Goal: Task Accomplishment & Management: Manage account settings

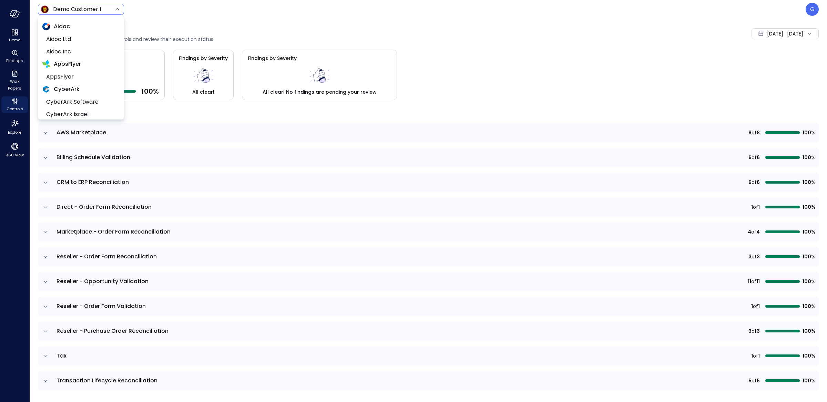
click at [85, 11] on body "Home Findings Work Papers Controls Explore 360 View Demo Customer 1 ***** ​ G C…" at bounding box center [413, 201] width 827 height 402
click at [282, 27] on div at bounding box center [413, 201] width 827 height 402
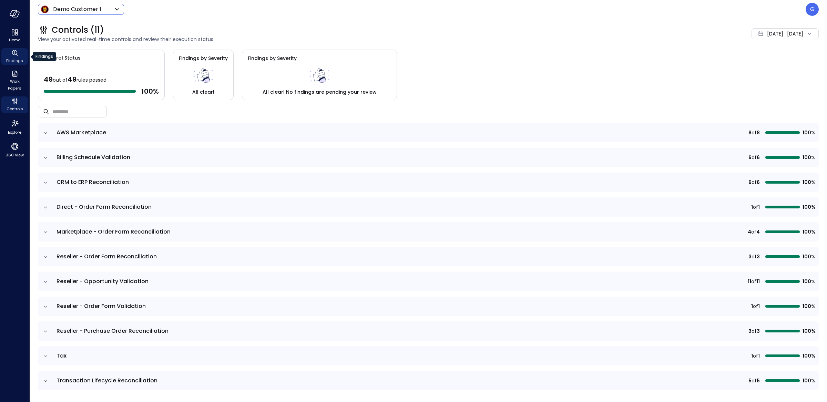
click at [18, 59] on span "Findings" at bounding box center [14, 60] width 17 height 7
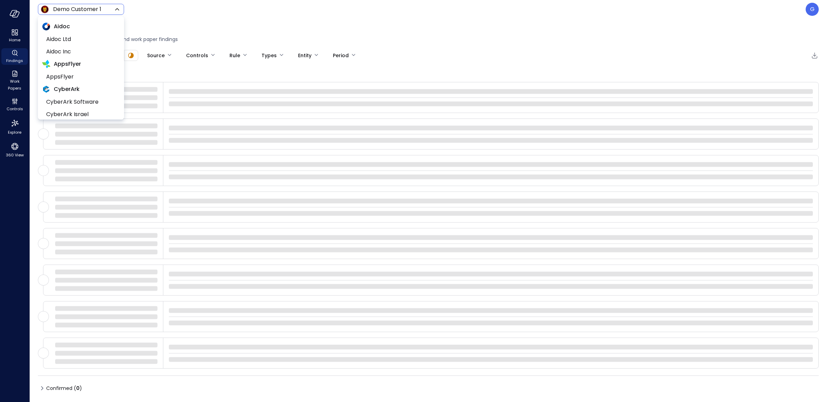
click at [67, 12] on body "Home Findings Work Papers Controls Explore 360 View Demo Customer 1 ***** ​ G F…" at bounding box center [413, 201] width 827 height 402
click at [86, 73] on span "AppsFlyer" at bounding box center [80, 77] width 68 height 8
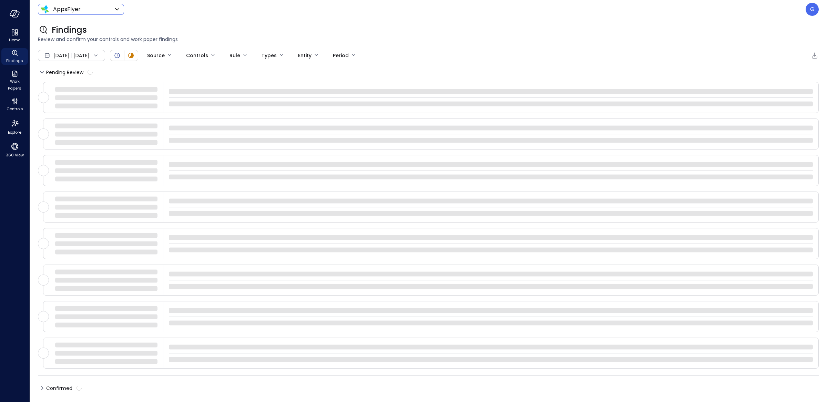
click at [97, 52] on div "Sep 1, 2025 Sep 4, 2025" at bounding box center [71, 55] width 67 height 11
click at [90, 97] on li "Current Year 2025" at bounding box center [75, 96] width 55 height 11
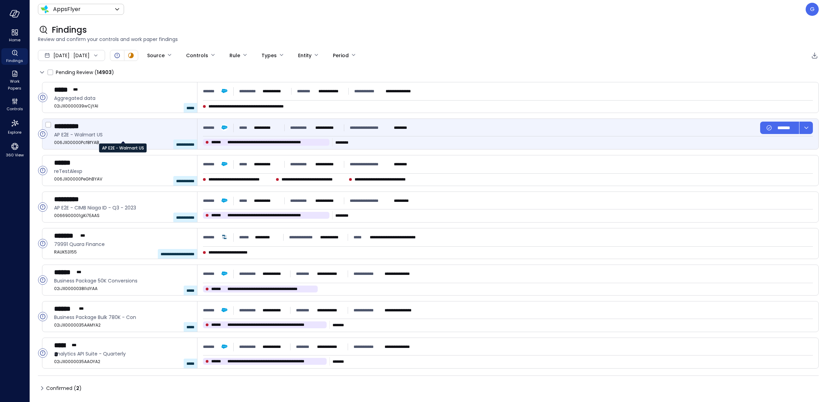
click at [187, 132] on span "AP E2E - Walmart US" at bounding box center [122, 135] width 137 height 8
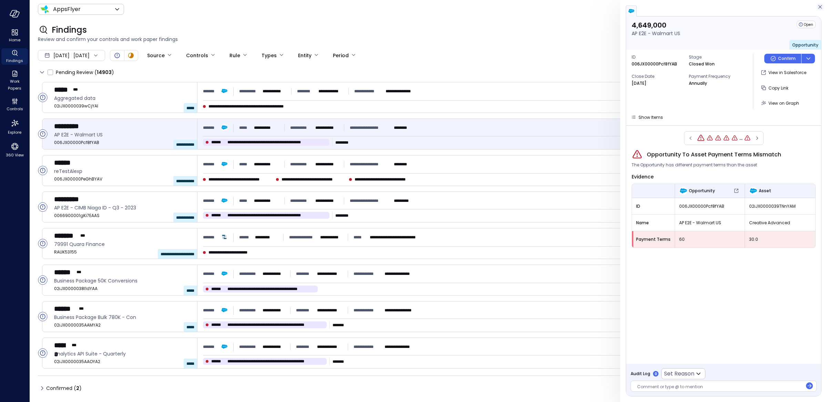
click at [817, 8] on icon "button" at bounding box center [819, 7] width 7 height 8
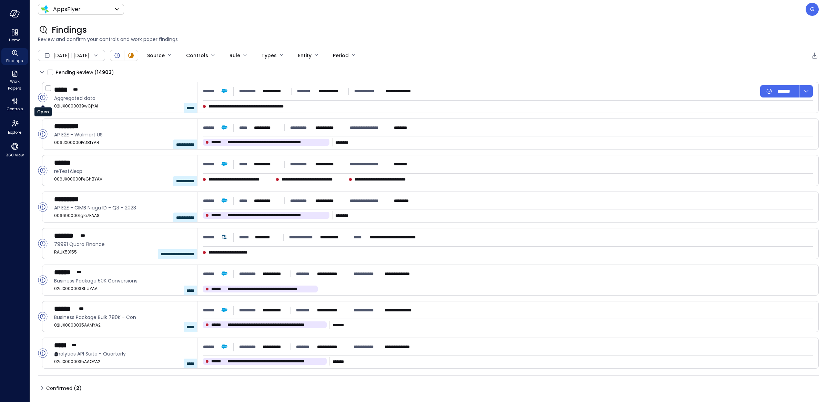
click at [44, 96] on circle "Open" at bounding box center [42, 97] width 9 height 9
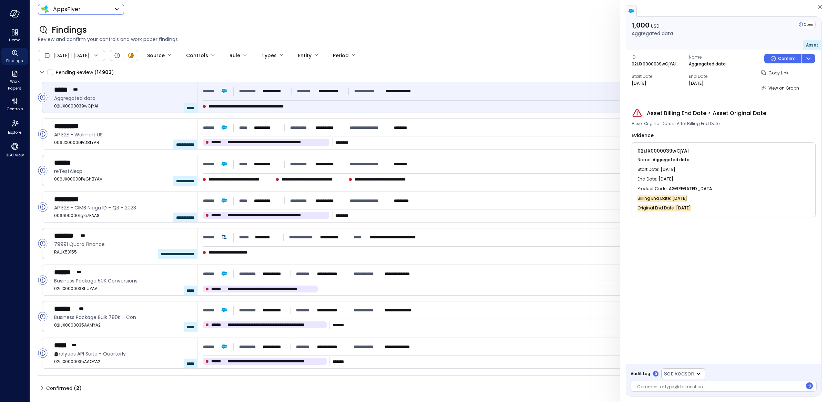
click at [82, 10] on body "**********" at bounding box center [413, 201] width 827 height 402
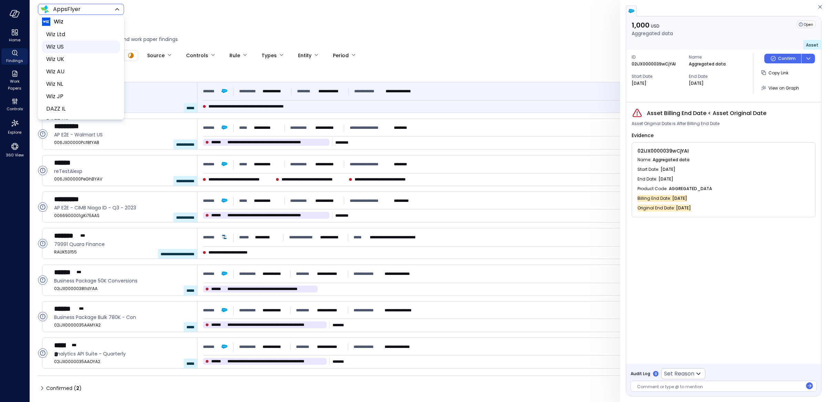
scroll to position [305, 0]
click at [87, 47] on span "Wiz US" at bounding box center [80, 47] width 68 height 8
type input "******"
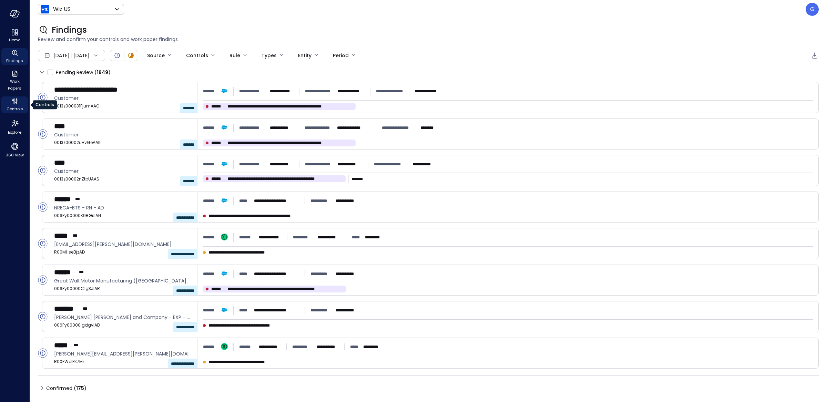
click at [14, 109] on span "Controls" at bounding box center [15, 108] width 17 height 7
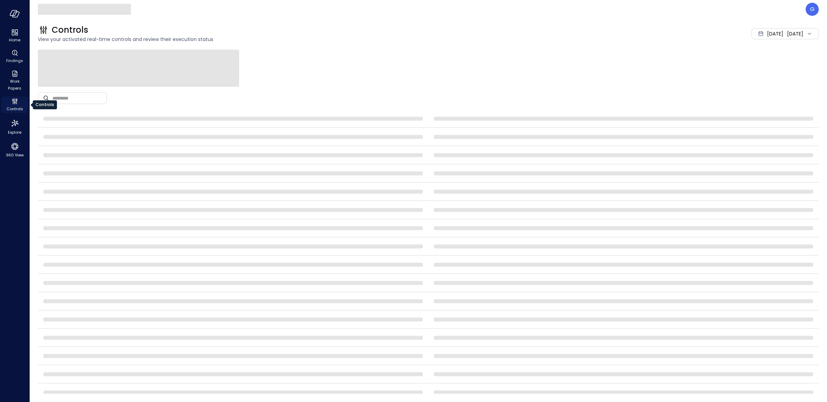
click at [16, 104] on icon "Controls" at bounding box center [15, 101] width 8 height 8
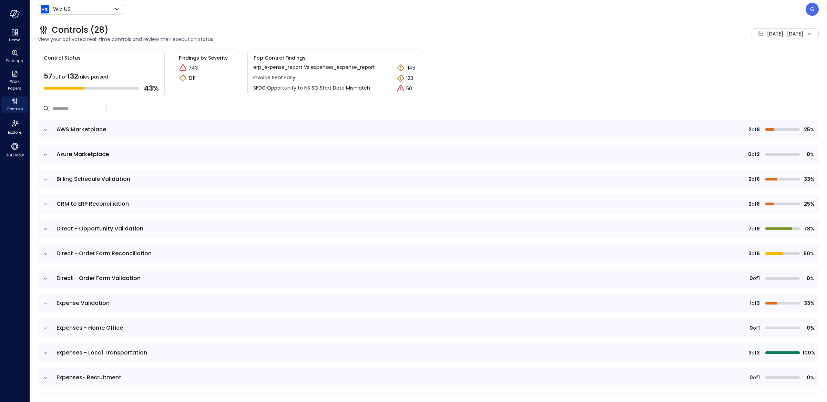
scroll to position [31, 0]
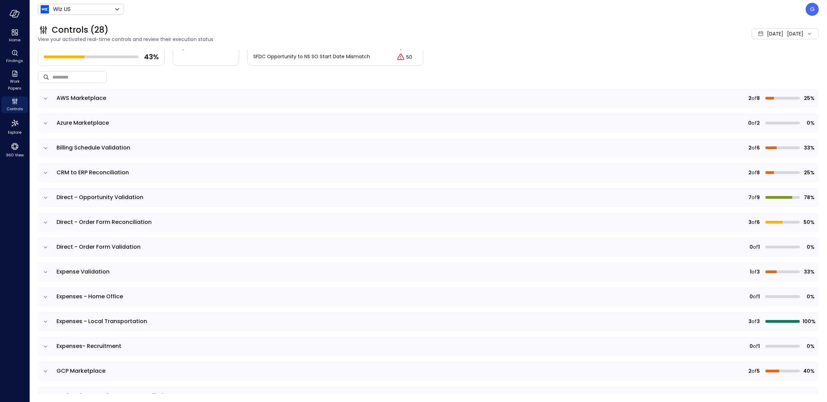
click at [48, 274] on icon "expand row" at bounding box center [45, 272] width 7 height 7
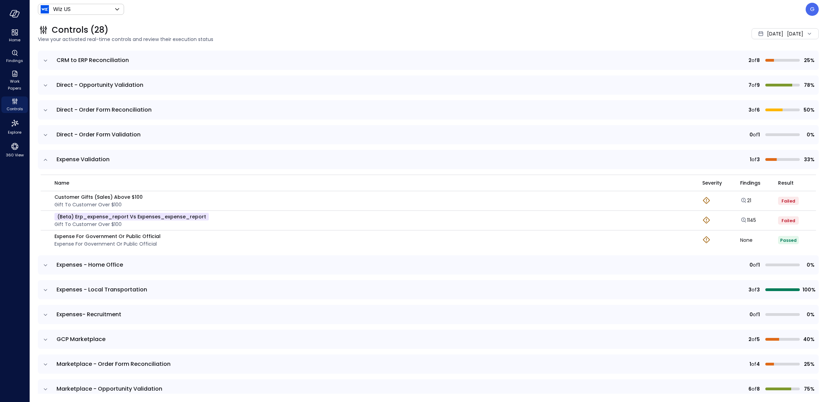
scroll to position [223, 0]
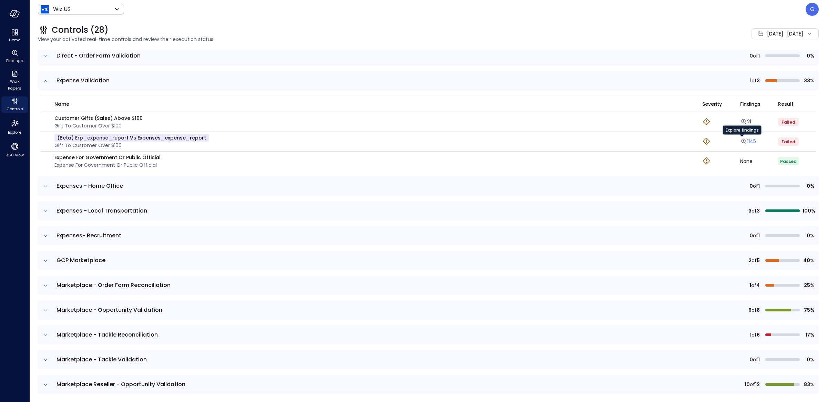
click at [745, 141] on link "1145" at bounding box center [748, 141] width 16 height 7
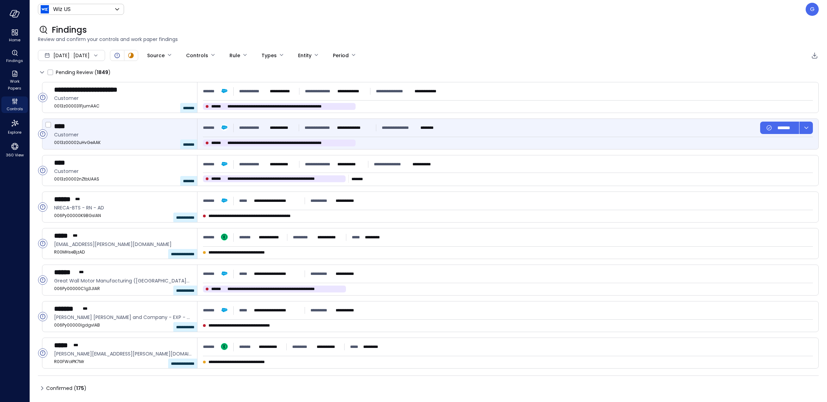
type input "****"
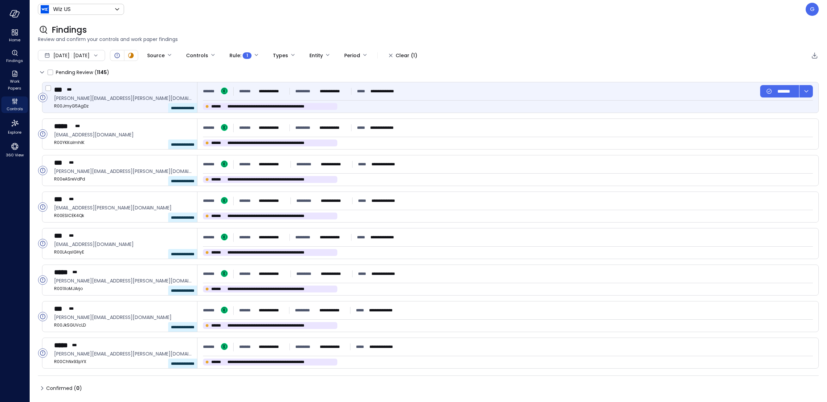
click at [48, 99] on div at bounding box center [48, 97] width 12 height 30
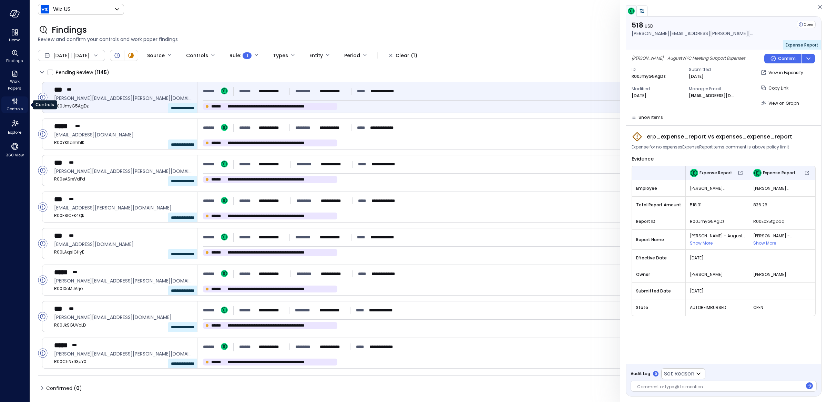
click at [19, 104] on div "Controls" at bounding box center [14, 104] width 27 height 17
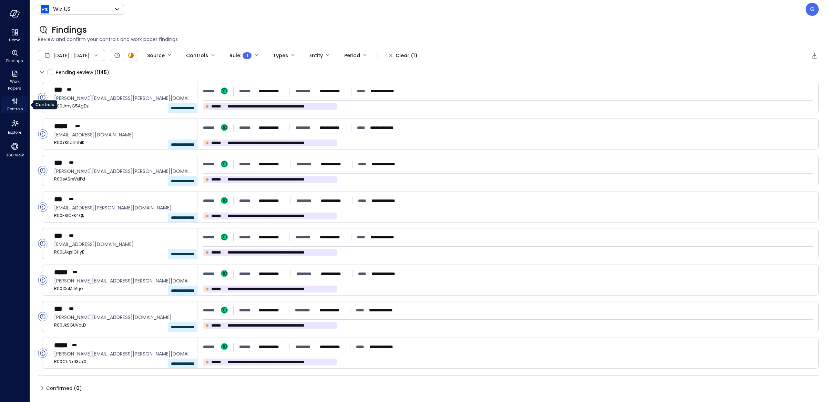
click at [19, 104] on div "Controls" at bounding box center [14, 104] width 27 height 17
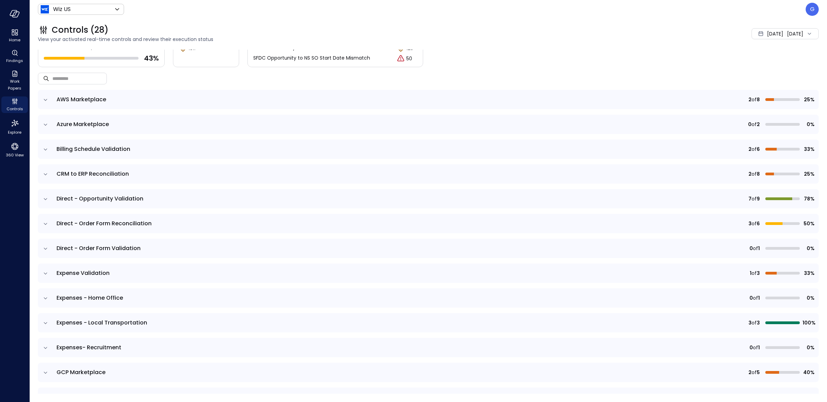
scroll to position [61, 0]
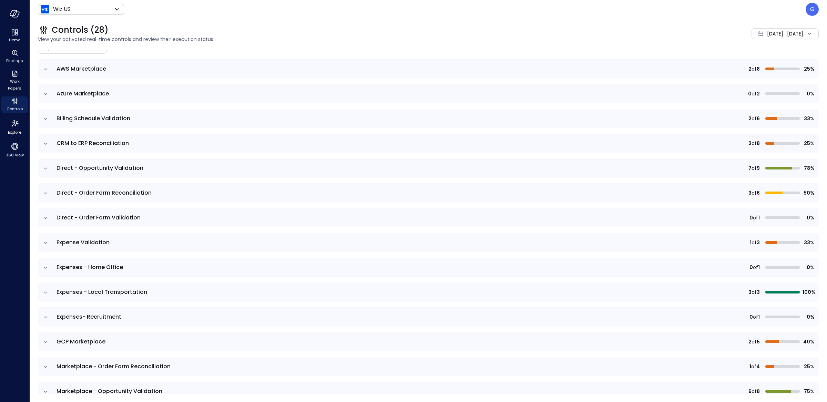
click at [46, 244] on icon "expand row" at bounding box center [45, 242] width 7 height 7
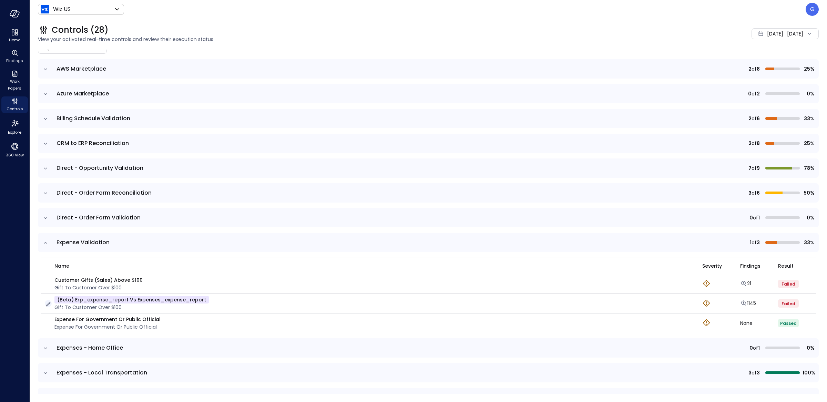
click at [49, 302] on icon "button" at bounding box center [48, 304] width 7 height 7
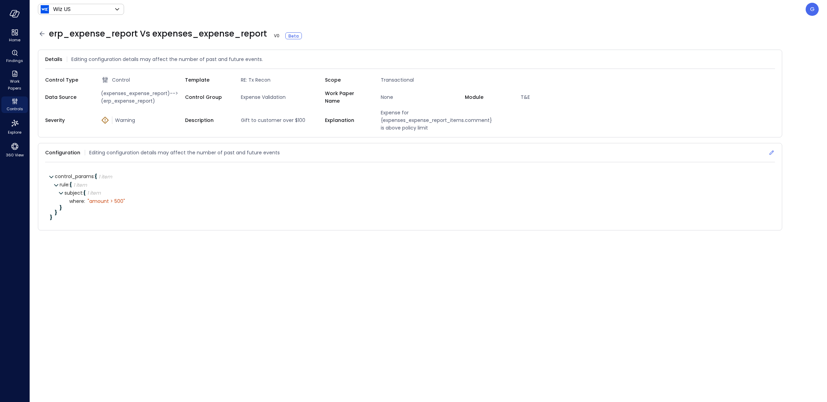
click at [772, 153] on icon at bounding box center [771, 153] width 4 height 4
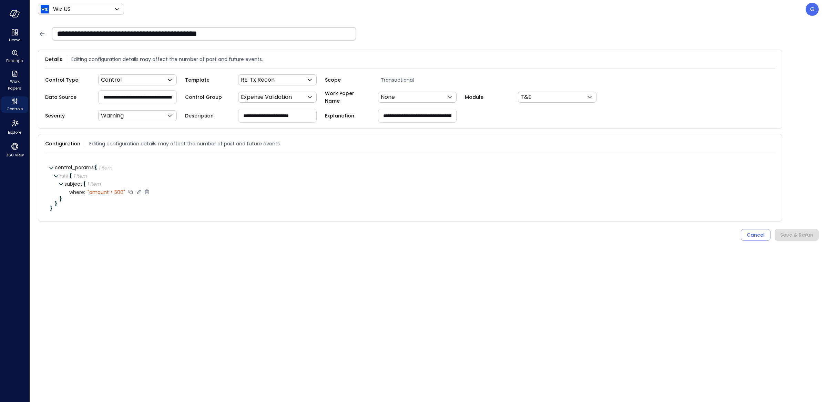
click at [138, 191] on icon at bounding box center [139, 192] width 6 height 6
click at [93, 192] on textarea "**********" at bounding box center [115, 192] width 55 height 8
click at [91, 193] on textarea "**********" at bounding box center [115, 192] width 55 height 8
click at [111, 192] on textarea "**********" at bounding box center [115, 192] width 55 height 8
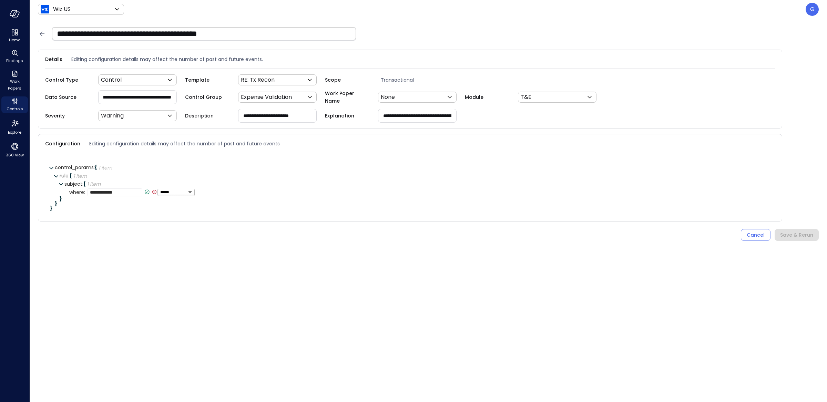
drag, startPoint x: 123, startPoint y: 96, endPoint x: 183, endPoint y: 100, distance: 59.7
click at [183, 100] on div "**********" at bounding box center [141, 97] width 87 height 14
click at [150, 96] on input "**********" at bounding box center [138, 97] width 78 height 13
click at [119, 189] on textarea "**********" at bounding box center [115, 192] width 55 height 8
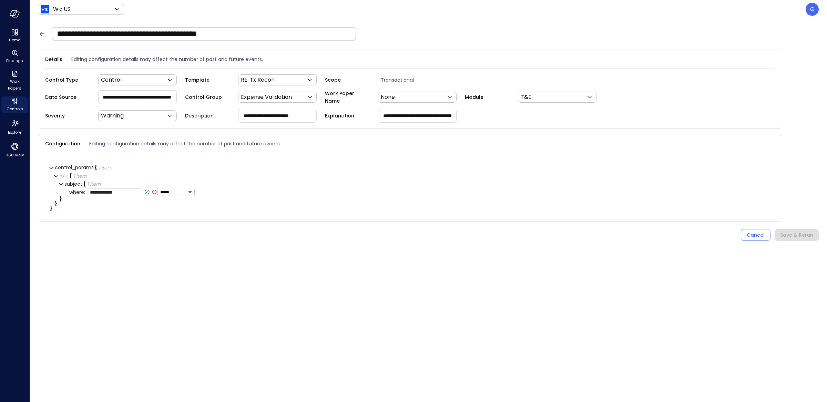
scroll to position [0, 0]
click at [119, 189] on textarea "**********" at bounding box center [115, 192] width 55 height 8
click at [118, 190] on textarea "**********" at bounding box center [115, 192] width 55 height 8
paste textarea "**********"
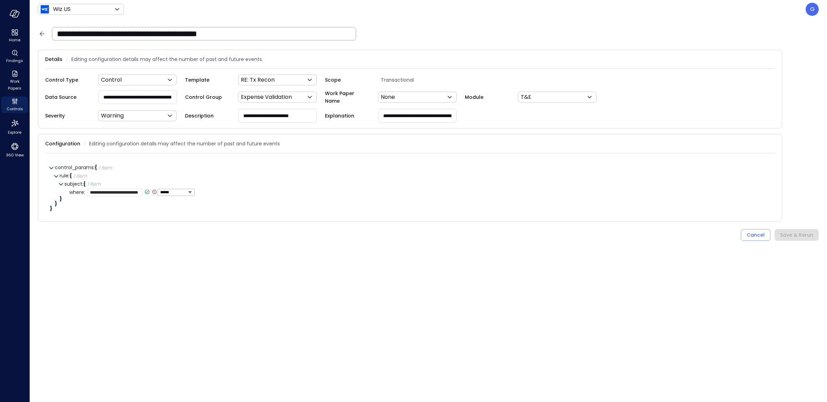
scroll to position [4, 0]
type textarea "**********"
click at [185, 189] on icon at bounding box center [188, 192] width 6 height 6
click at [798, 237] on div "Save & Rerun" at bounding box center [796, 235] width 33 height 9
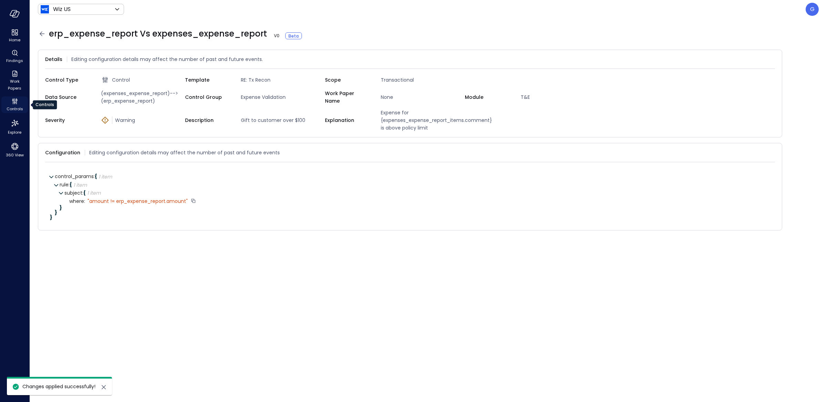
click at [18, 103] on icon "Controls" at bounding box center [15, 101] width 8 height 8
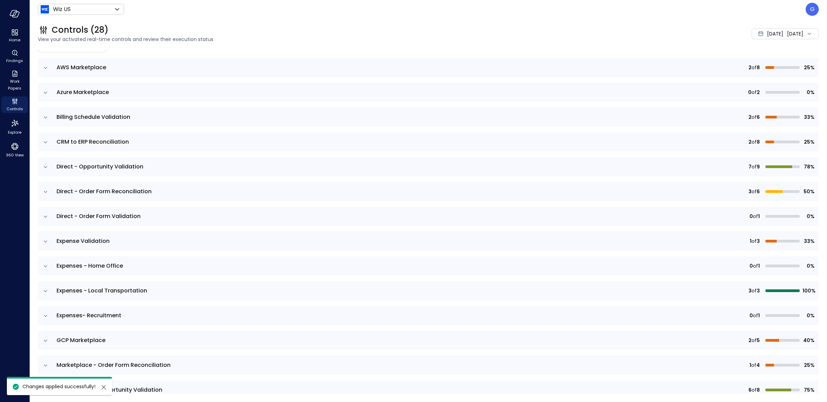
scroll to position [68, 0]
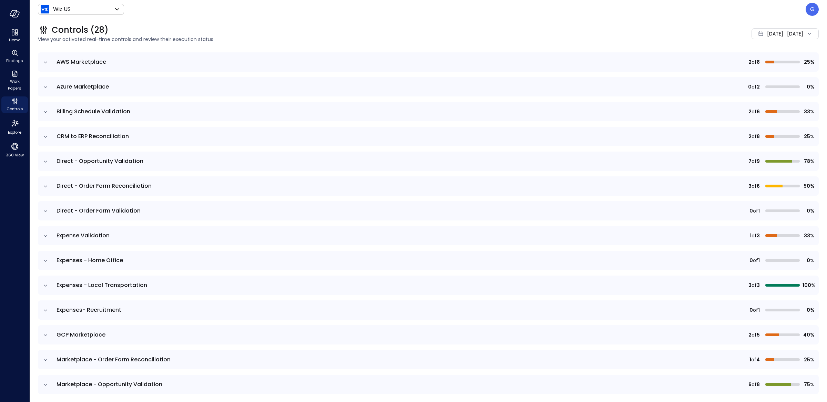
click at [47, 259] on icon "expand row" at bounding box center [45, 260] width 7 height 7
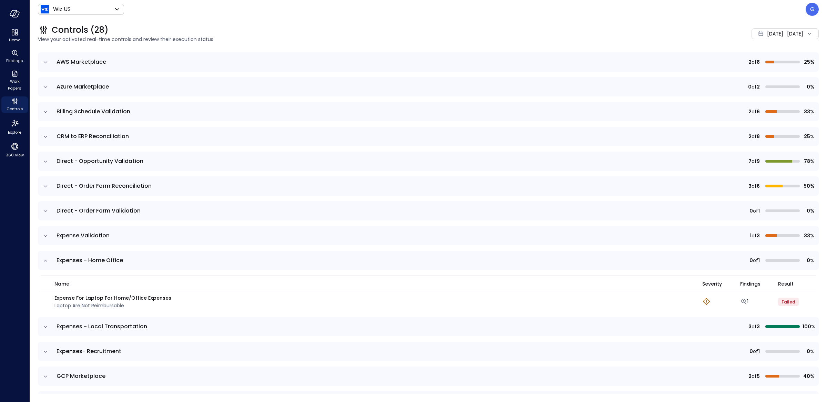
click at [47, 259] on icon "expand row" at bounding box center [45, 260] width 7 height 7
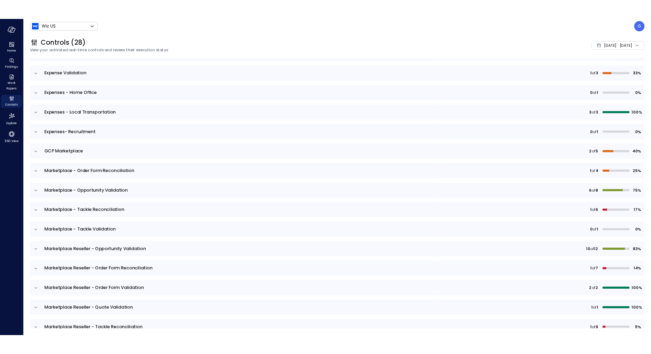
scroll to position [214, 0]
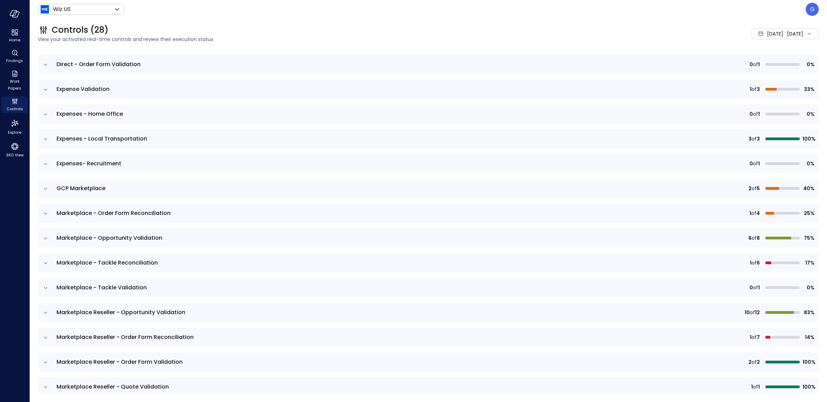
click at [48, 91] on icon "expand row" at bounding box center [45, 89] width 7 height 7
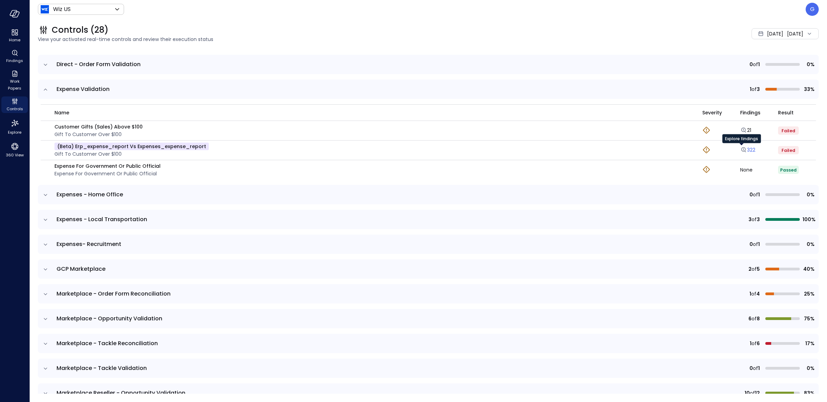
click at [746, 151] on link "322" at bounding box center [747, 149] width 15 height 7
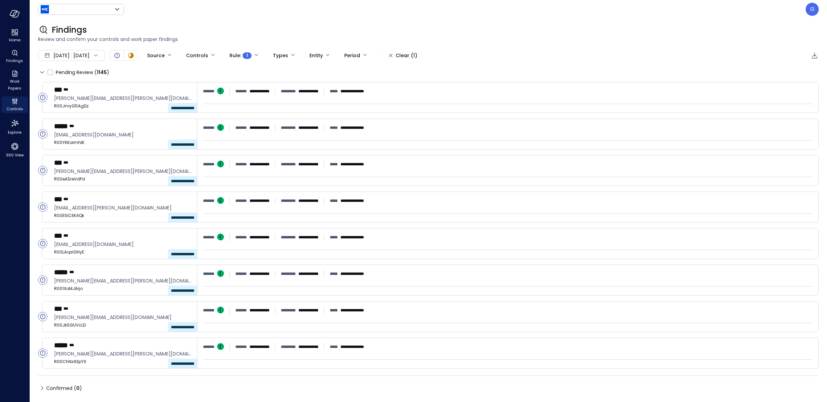
type input "******"
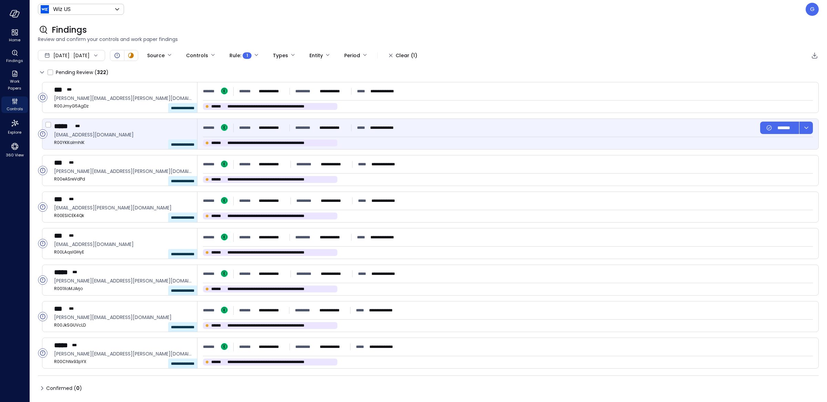
click at [493, 133] on div "**********" at bounding box center [508, 128] width 610 height 12
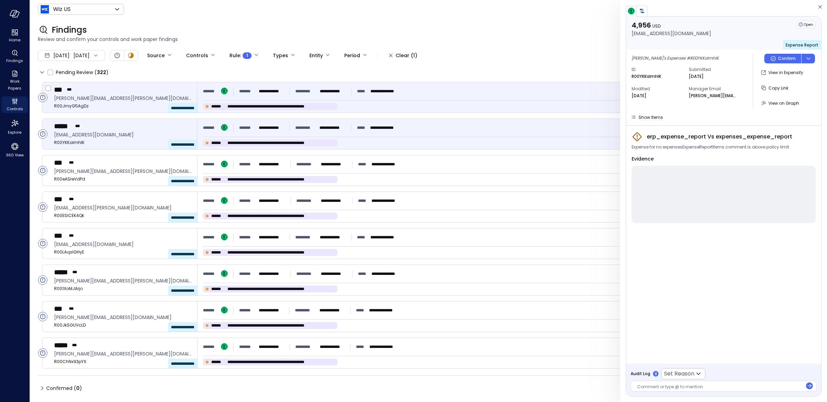
click at [455, 103] on div "**********" at bounding box center [507, 97] width 621 height 30
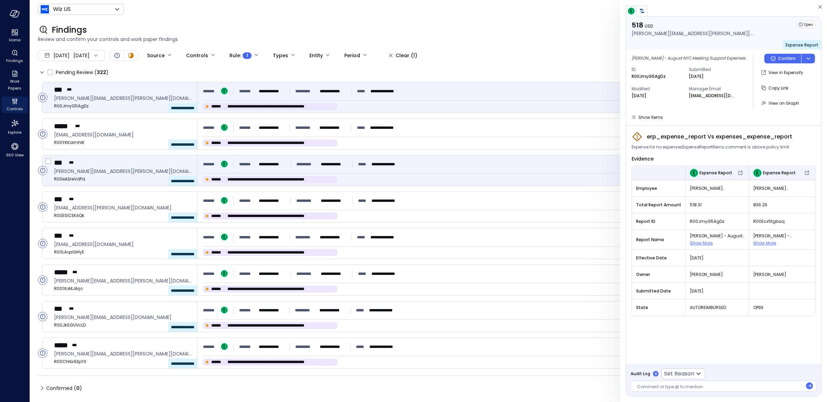
click at [454, 155] on div "**********" at bounding box center [507, 170] width 621 height 30
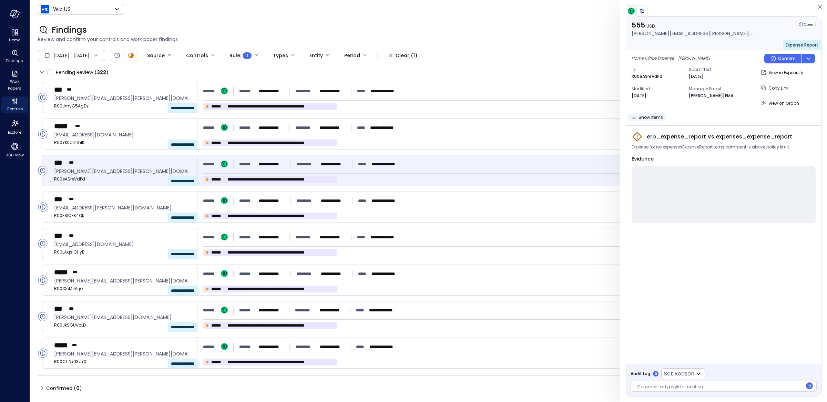
click at [646, 117] on span "Show Items" at bounding box center [650, 117] width 24 height 6
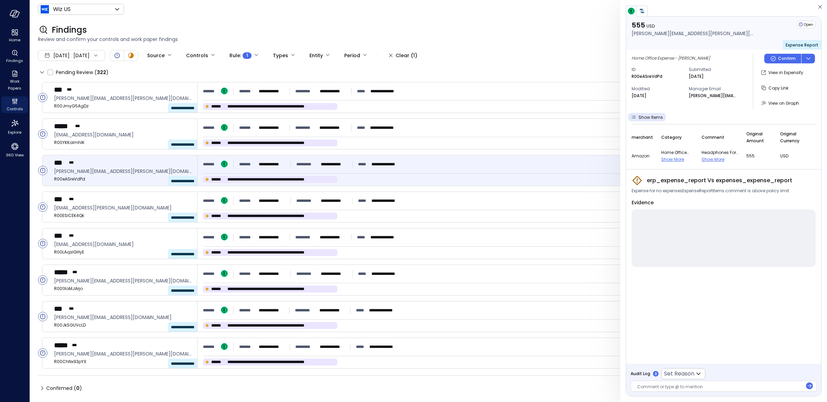
click at [643, 9] on img "button" at bounding box center [641, 11] width 7 height 7
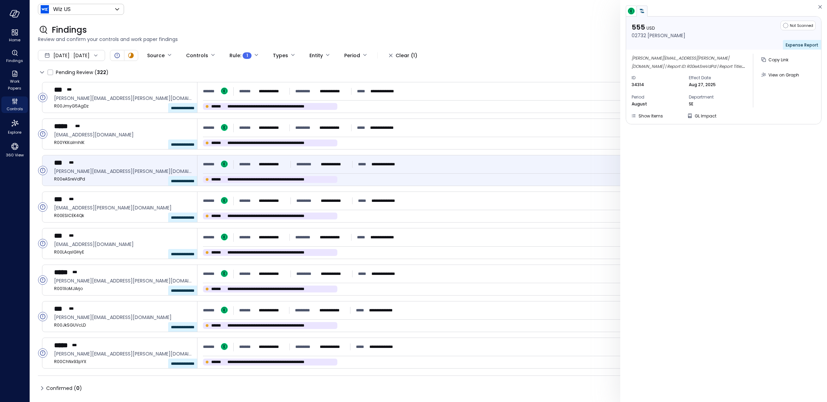
click at [630, 12] on img "button" at bounding box center [631, 11] width 7 height 7
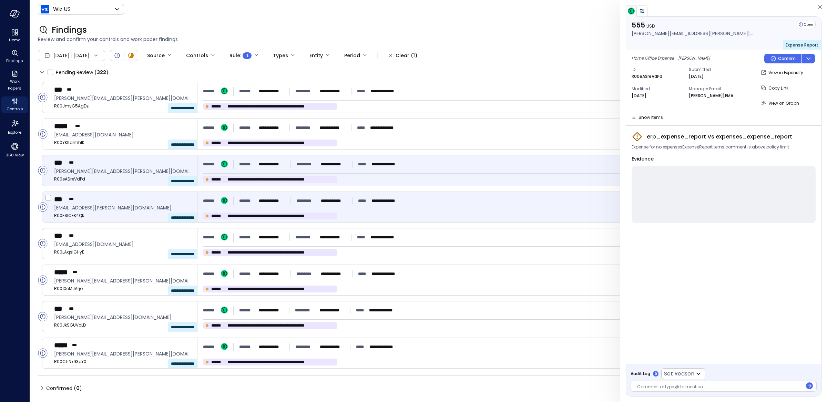
click at [447, 219] on div "**********" at bounding box center [329, 216] width 252 height 7
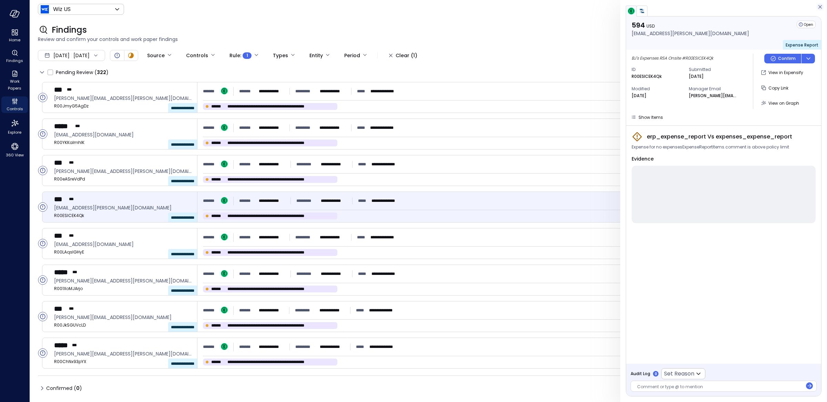
click at [819, 5] on icon "button" at bounding box center [819, 7] width 7 height 8
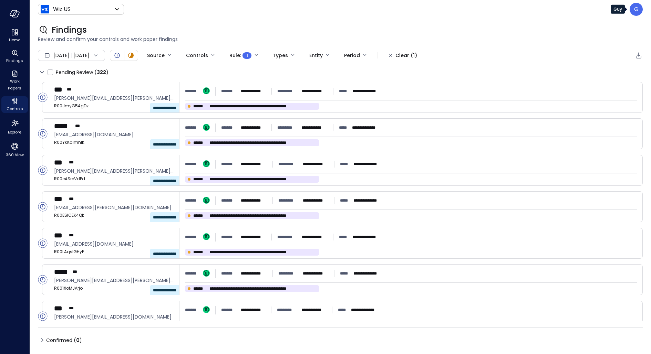
click at [634, 11] on div "G" at bounding box center [636, 9] width 13 height 13
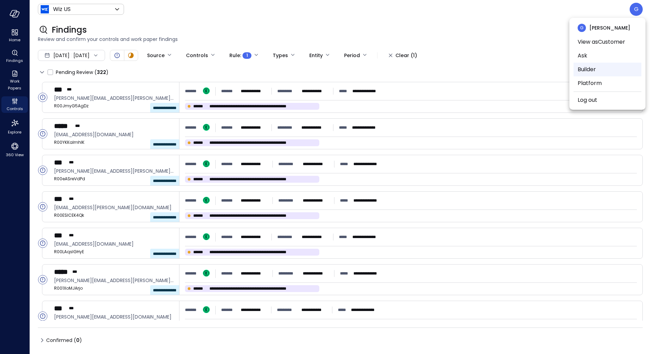
click at [602, 66] on li "Builder" at bounding box center [608, 70] width 68 height 14
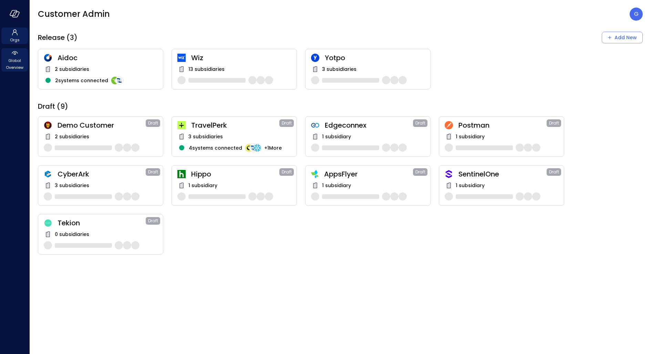
click at [10, 61] on span "Global Overview" at bounding box center [14, 64] width 21 height 14
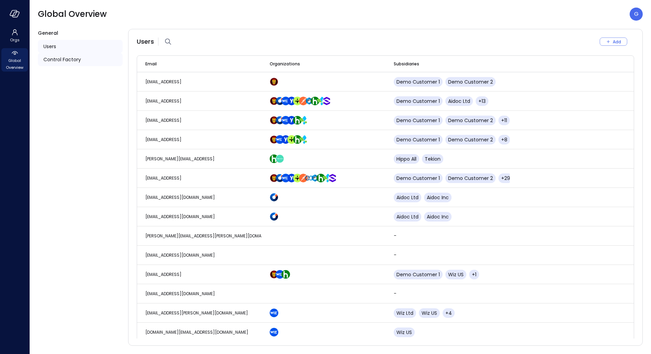
click at [59, 60] on span "Control Factory" at bounding box center [62, 60] width 38 height 8
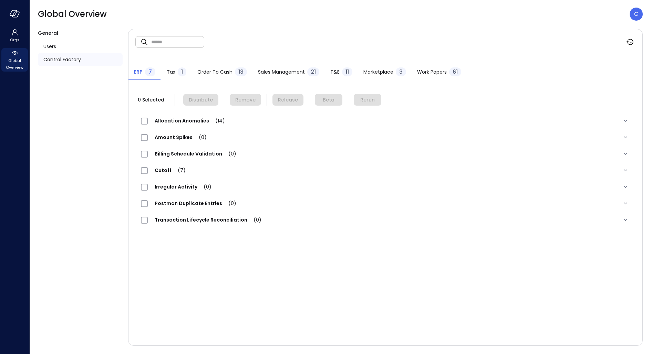
click at [427, 68] on span "Work Papers" at bounding box center [432, 72] width 30 height 8
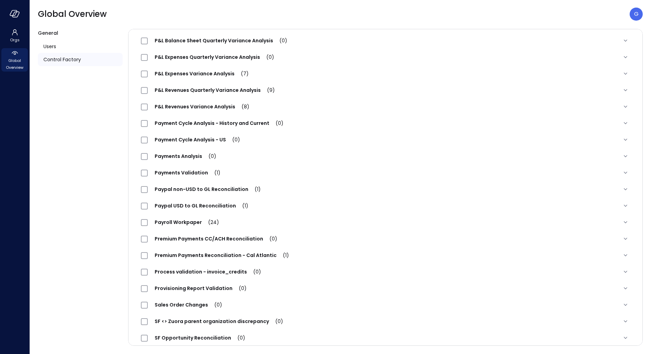
scroll to position [560, 0]
click at [224, 254] on span "Premium Payments Reconciliation - Cal Atlantic (1)" at bounding box center [222, 255] width 148 height 7
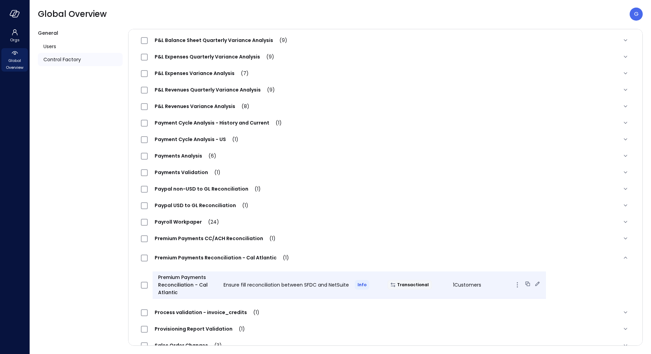
click at [174, 285] on span "Premium Payments Reconciliation - Cal Atlantic" at bounding box center [188, 285] width 60 height 23
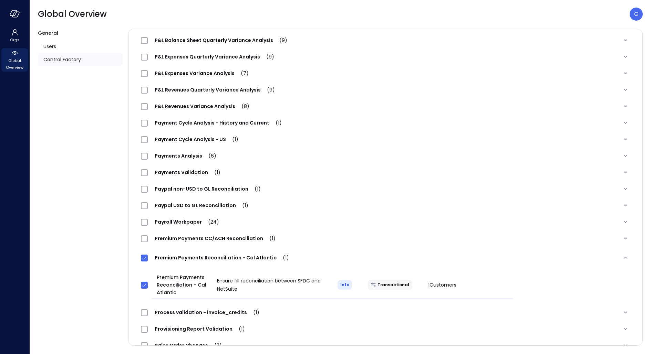
scroll to position [0, 0]
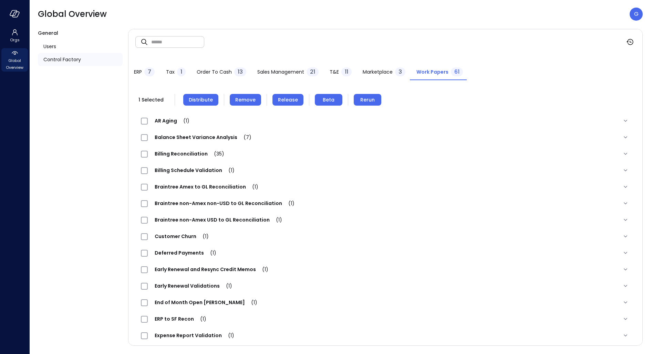
click at [247, 98] on span "Remove" at bounding box center [245, 100] width 20 height 8
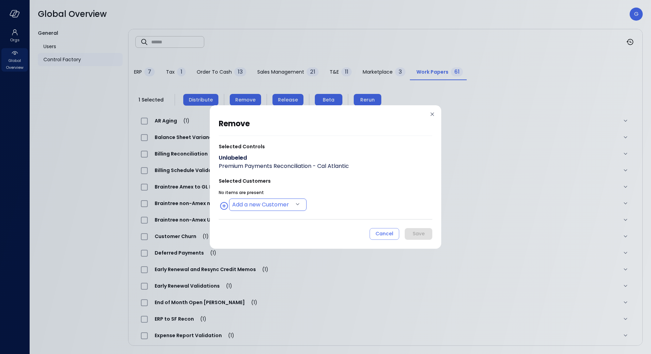
click at [253, 208] on body "Orgs Global Overview Global Overview G General Users Control Factory ​ ​ ERP 7 …" at bounding box center [325, 177] width 651 height 354
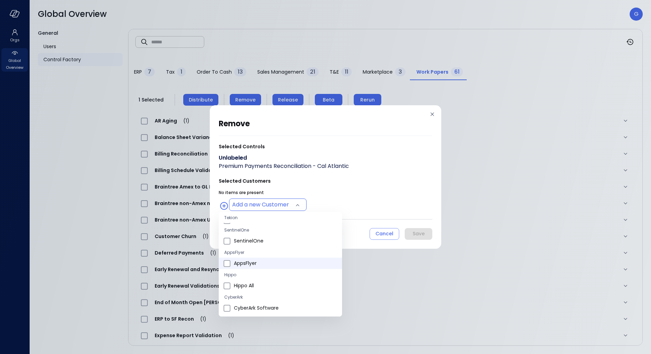
scroll to position [35, 0]
click at [246, 281] on span "Hippo All" at bounding box center [285, 281] width 103 height 7
type input "**********"
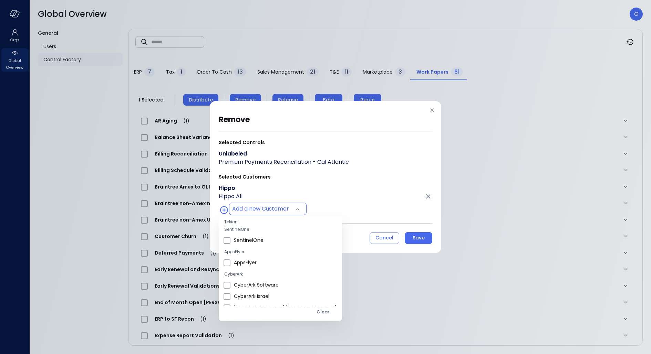
click at [352, 194] on div at bounding box center [325, 177] width 651 height 354
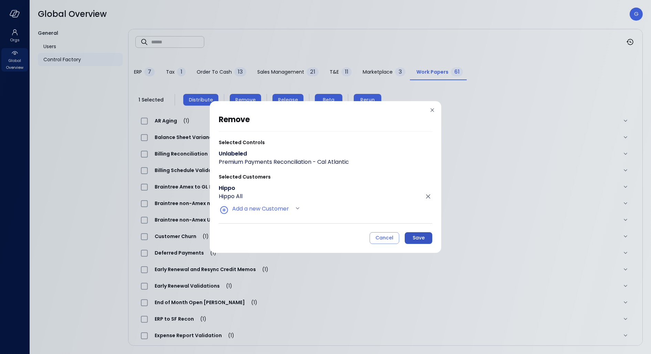
click at [421, 233] on button "Save" at bounding box center [419, 239] width 28 height 12
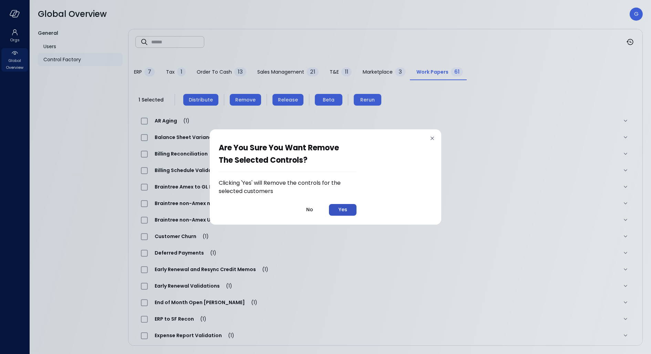
click at [345, 215] on button "Yes" at bounding box center [343, 210] width 28 height 12
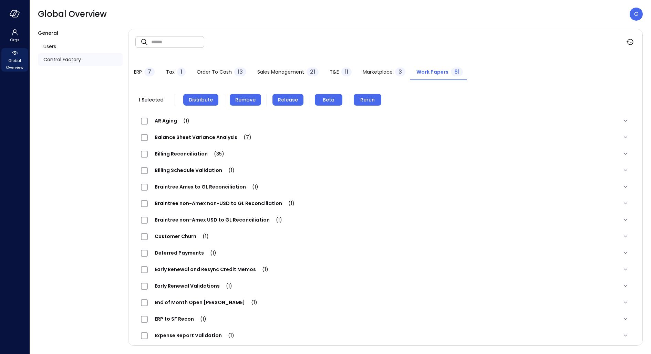
click at [206, 96] on span "Distribute" at bounding box center [201, 100] width 24 height 8
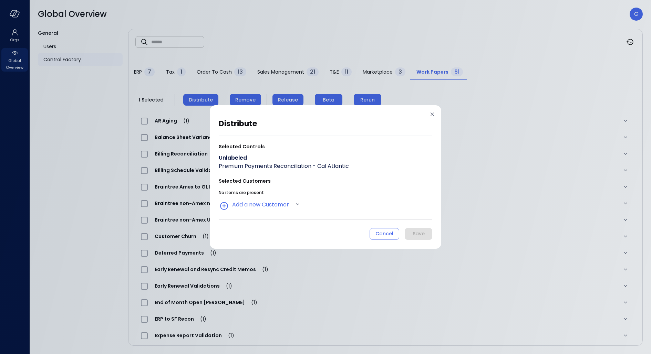
click at [244, 198] on div "No items are present Add a new Customer" at bounding box center [326, 199] width 214 height 23
click at [244, 203] on body "Orgs Global Overview Global Overview G General Users Control Factory ​ ​ ERP 7 …" at bounding box center [325, 177] width 651 height 354
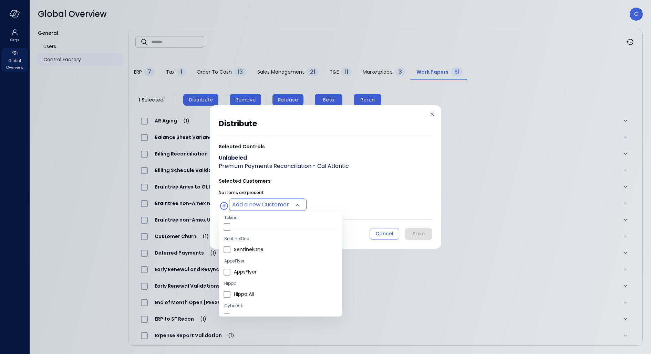
scroll to position [27, 0]
click at [251, 288] on span "Hippo All" at bounding box center [285, 289] width 103 height 7
type input "**********"
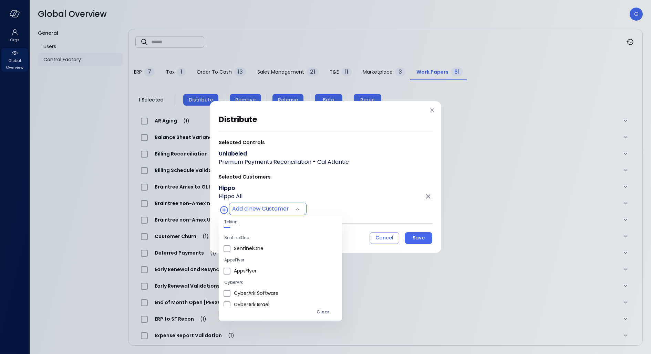
click at [348, 185] on div at bounding box center [325, 177] width 651 height 354
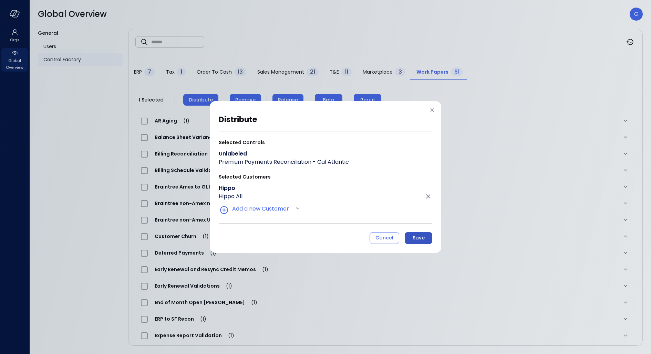
click at [421, 237] on div "Save" at bounding box center [419, 238] width 12 height 9
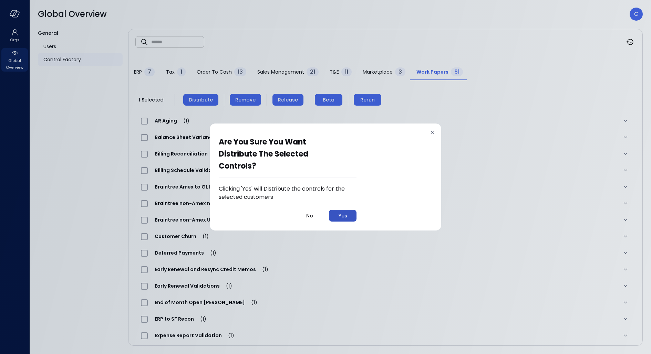
click at [346, 214] on div "Yes" at bounding box center [343, 216] width 9 height 9
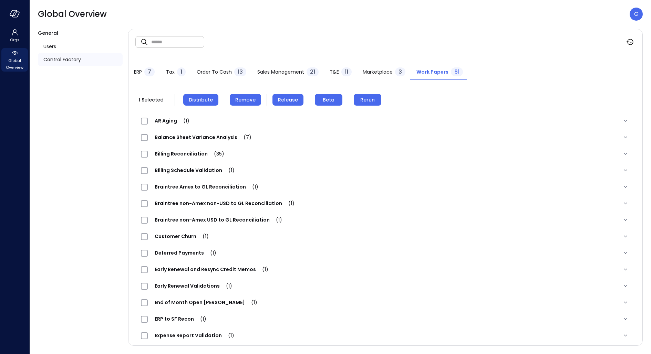
click at [287, 101] on span "Release" at bounding box center [288, 100] width 20 height 8
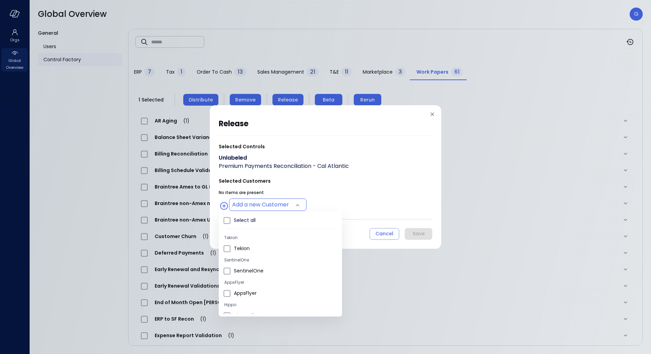
click at [251, 210] on body "Orgs Global Overview Global Overview G General Users Control Factory ​ ​ ERP 7 …" at bounding box center [325, 177] width 651 height 354
click at [246, 287] on li "Hippo All" at bounding box center [280, 291] width 123 height 11
type input "**********"
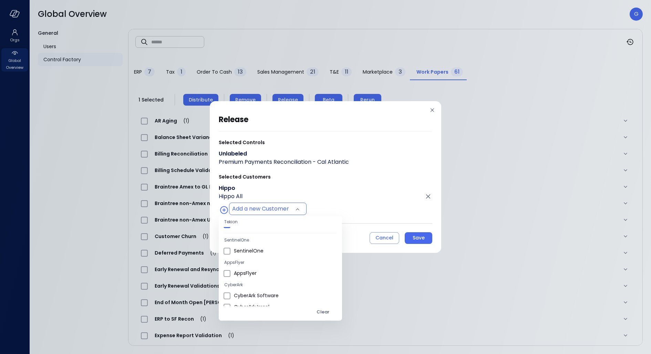
click at [339, 188] on div at bounding box center [325, 177] width 651 height 354
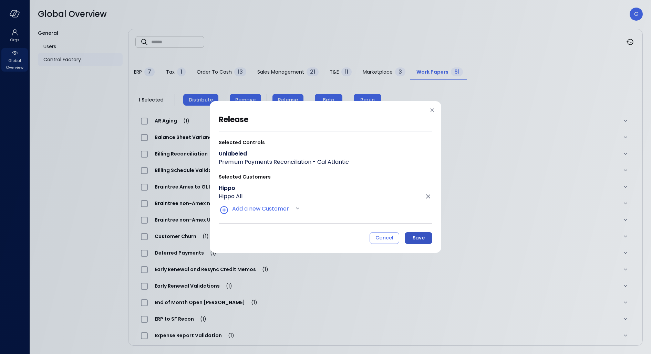
click at [422, 240] on div "Save" at bounding box center [419, 238] width 12 height 9
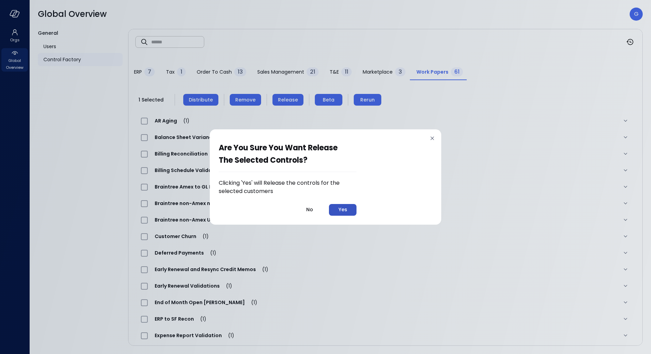
click at [350, 207] on button "Yes" at bounding box center [343, 210] width 28 height 12
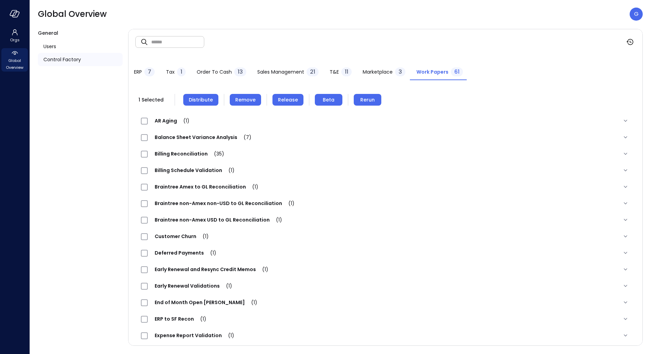
click at [13, 20] on div at bounding box center [14, 14] width 29 height 28
click at [13, 17] on icon "button" at bounding box center [15, 14] width 7 height 5
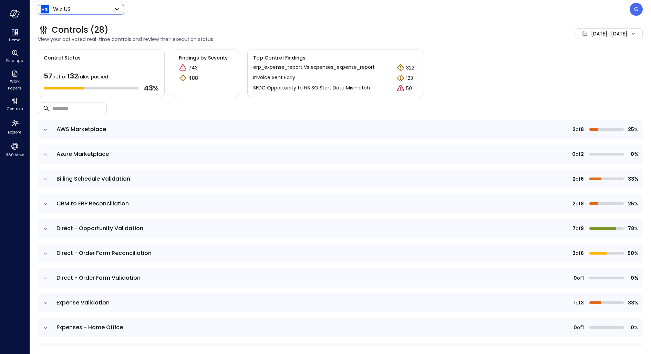
click at [72, 9] on body "Home Findings Work Papers Controls Explore 360 View Wiz US ****** ​ G Controls …" at bounding box center [325, 177] width 651 height 354
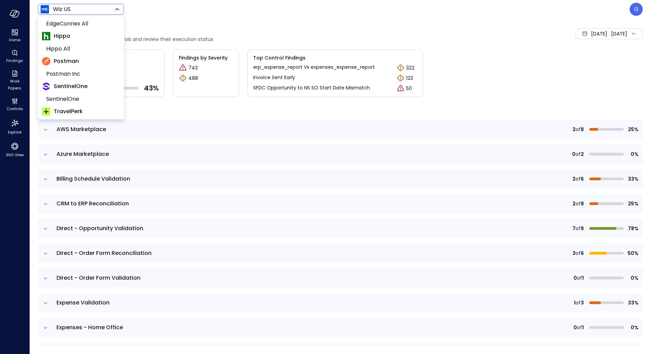
scroll to position [166, 0]
click at [61, 49] on span "Hippo All" at bounding box center [80, 48] width 68 height 8
type input "*******"
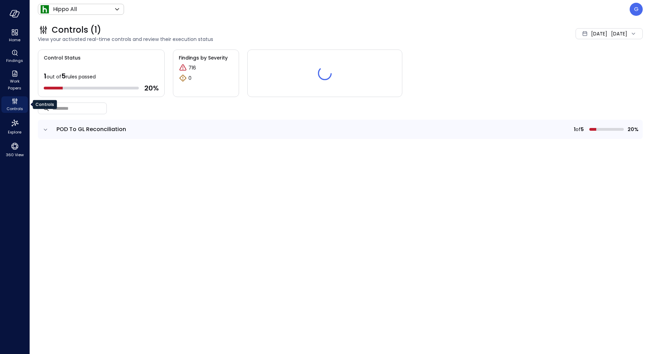
click at [16, 104] on icon "Controls" at bounding box center [15, 101] width 8 height 8
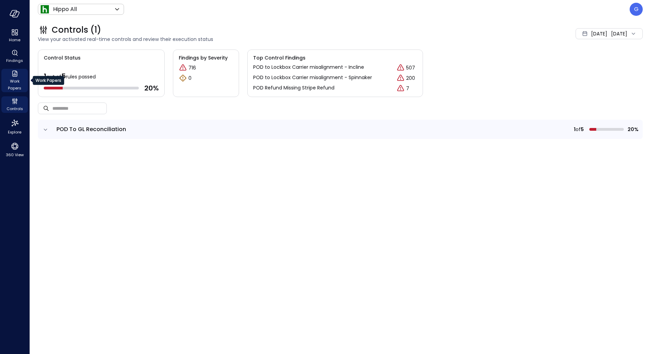
click at [16, 81] on span "Work Papers" at bounding box center [14, 85] width 21 height 14
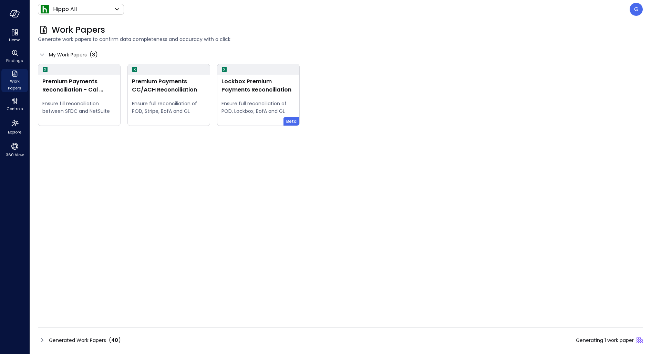
click at [202, 340] on div "Generated Work Papers ( 40 ) Generating 1 work paper" at bounding box center [340, 340] width 605 height 11
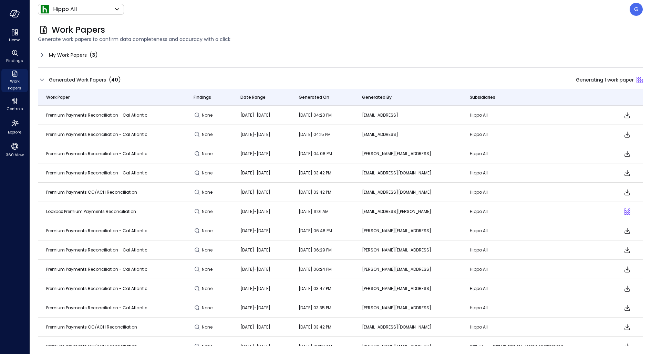
click at [151, 55] on div "My Work Papers ( 3 )" at bounding box center [340, 55] width 605 height 11
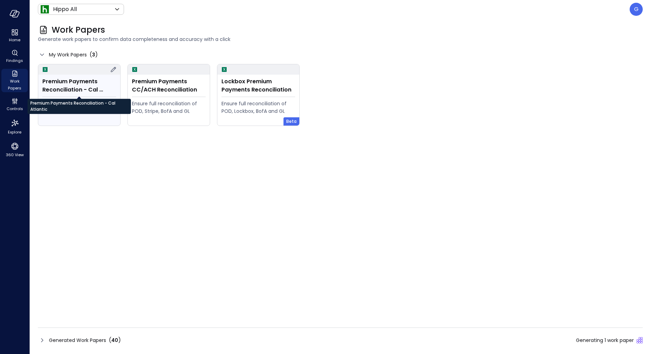
click at [87, 92] on div "Premium Payments Reconciliation - Cal Atlantic" at bounding box center [79, 86] width 74 height 17
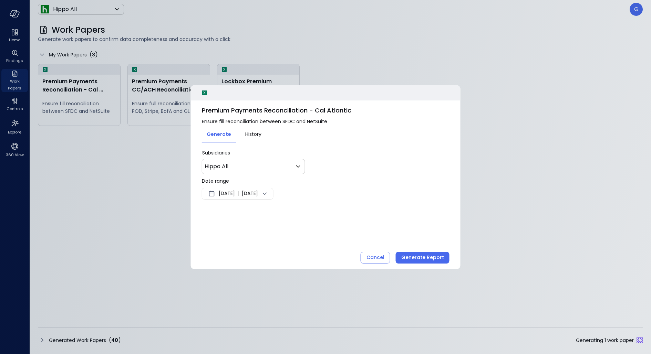
click at [235, 196] on span "Aug 28, 2025" at bounding box center [227, 194] width 16 height 8
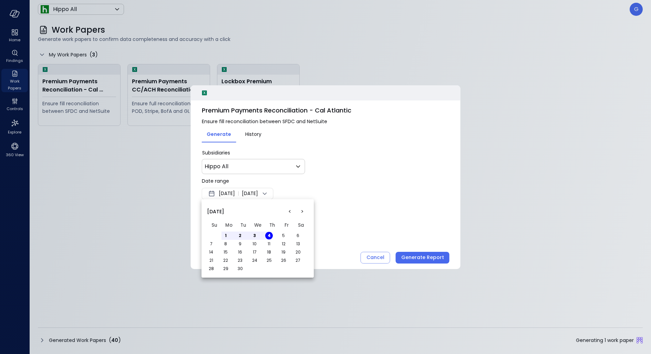
click at [289, 211] on button "<" at bounding box center [290, 212] width 12 height 12
click at [283, 234] on button "1" at bounding box center [284, 236] width 8 height 8
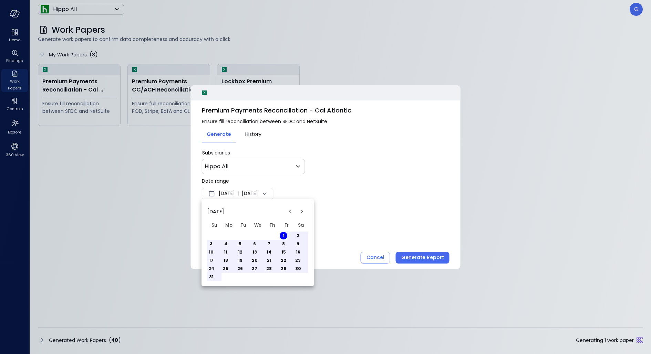
click at [289, 211] on button "<" at bounding box center [290, 212] width 12 height 12
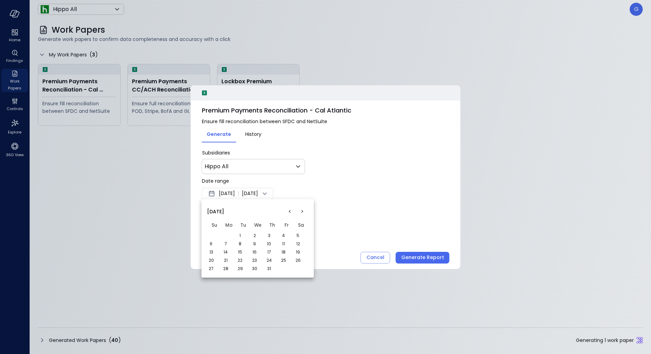
click at [239, 235] on button "1" at bounding box center [240, 236] width 8 height 8
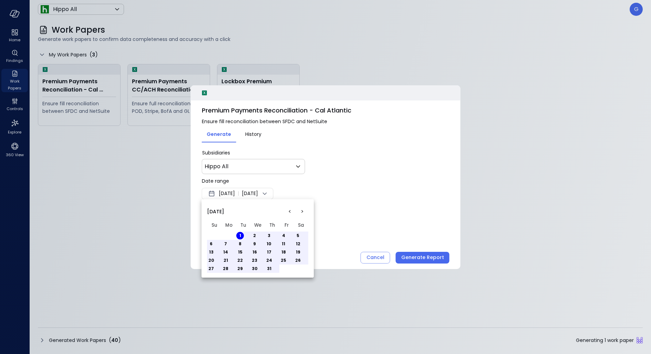
click at [289, 212] on button "<" at bounding box center [290, 212] width 12 height 12
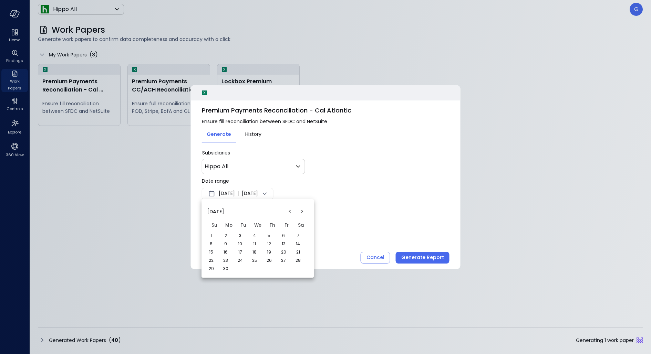
click at [289, 212] on button "<" at bounding box center [290, 212] width 12 height 12
click at [268, 234] on button "1" at bounding box center [269, 236] width 8 height 8
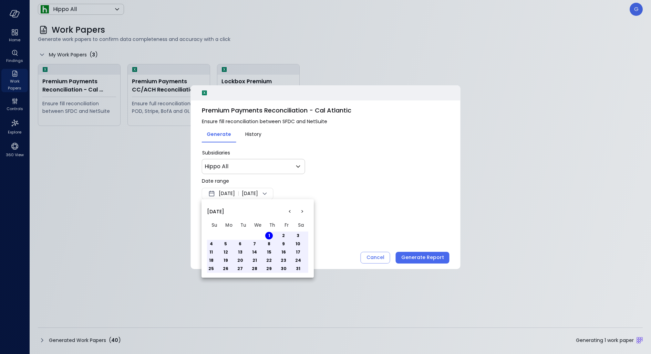
click at [304, 213] on button ">" at bounding box center [302, 212] width 12 height 12
click at [266, 268] on button "31" at bounding box center [269, 269] width 8 height 8
click at [371, 212] on div at bounding box center [325, 177] width 651 height 354
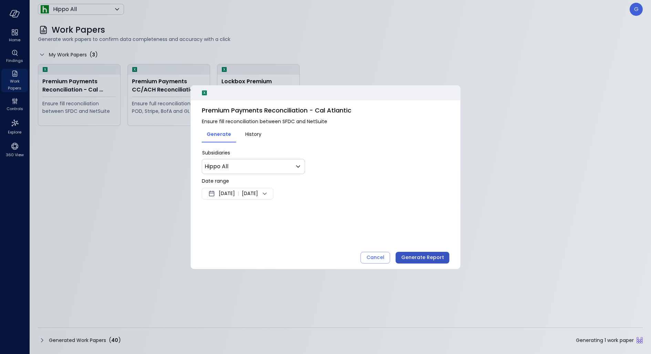
click at [414, 255] on div "Generate Report" at bounding box center [422, 258] width 43 height 9
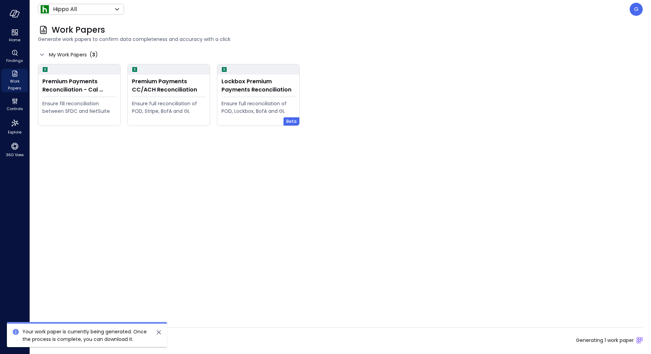
click at [386, 346] on div "Generated Work Papers ( 40 ) Generating 1 work paper" at bounding box center [340, 340] width 605 height 11
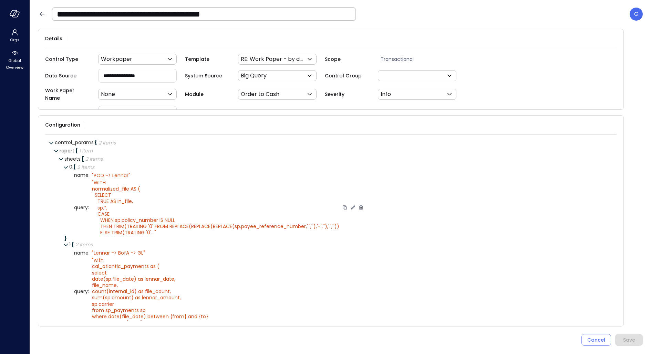
scroll to position [6, 0]
click at [350, 205] on icon at bounding box center [353, 208] width 6 height 6
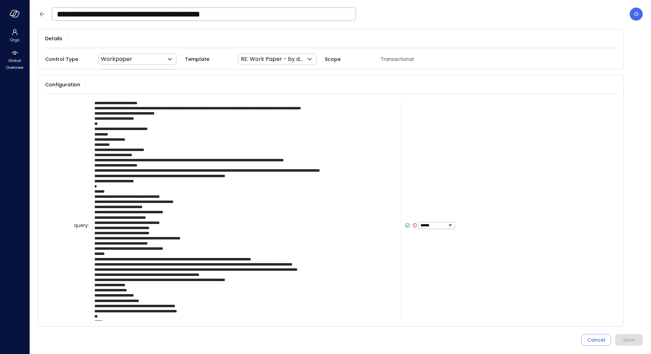
scroll to position [146, 0]
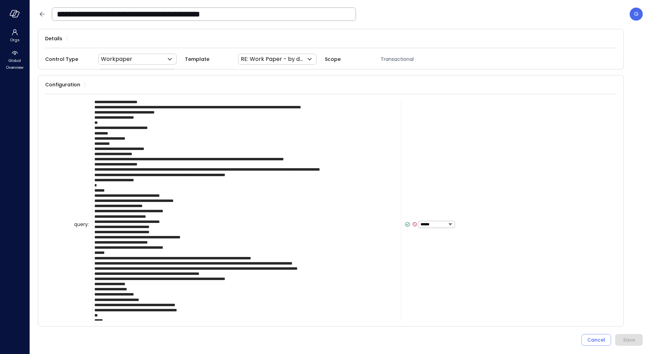
click at [302, 256] on textarea at bounding box center [246, 224] width 309 height 450
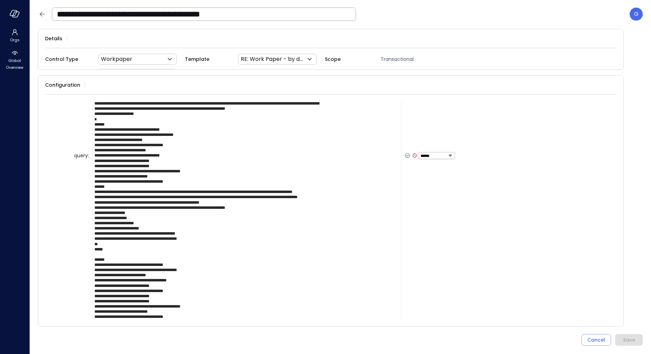
scroll to position [231, 0]
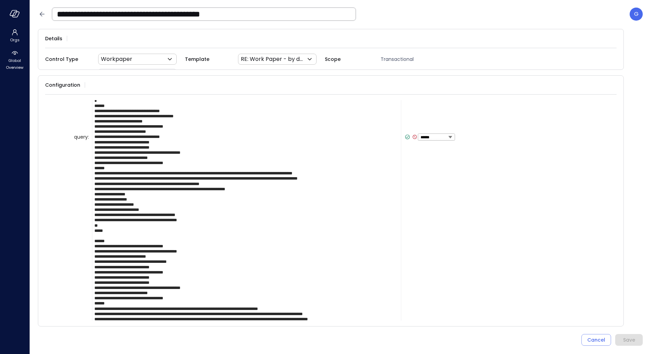
click at [307, 306] on textarea at bounding box center [246, 137] width 309 height 445
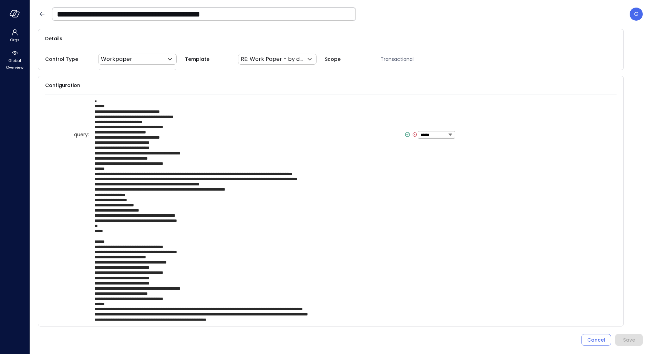
scroll to position [5, 0]
type textarea "**********"
click at [405, 133] on icon at bounding box center [407, 135] width 6 height 6
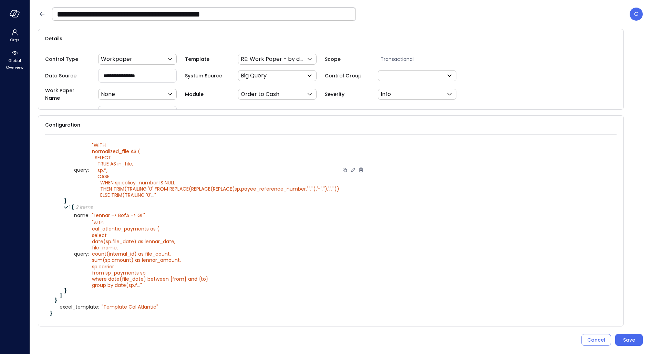
scroll to position [41, 0]
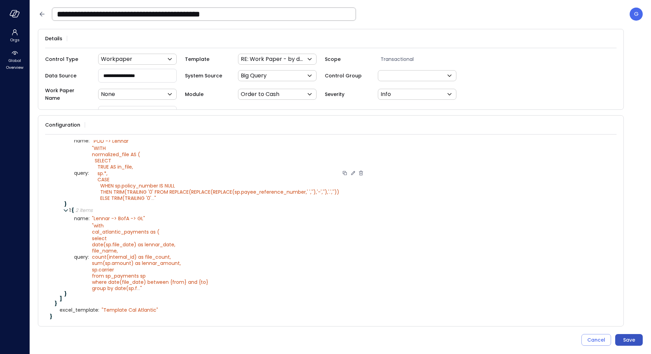
click at [627, 337] on div "Save" at bounding box center [629, 340] width 12 height 9
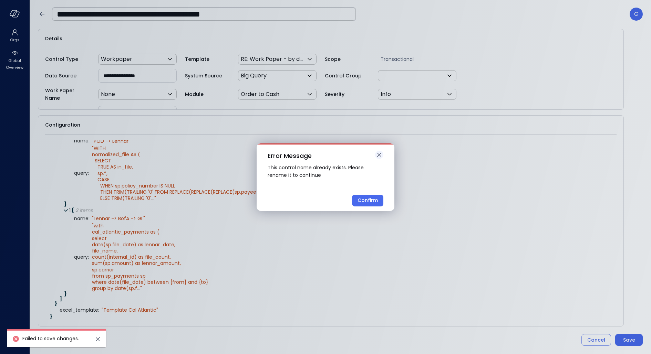
click at [381, 154] on icon "button" at bounding box center [379, 155] width 8 height 8
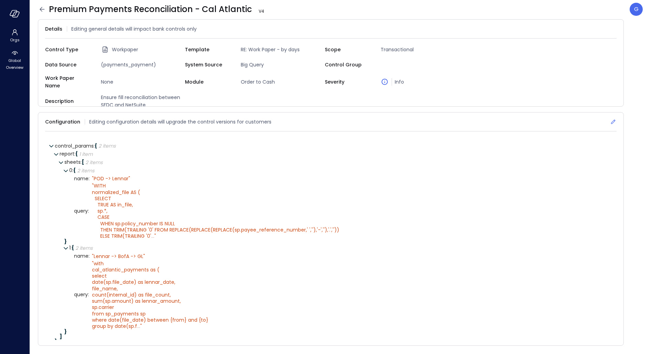
click at [611, 119] on icon at bounding box center [613, 122] width 7 height 7
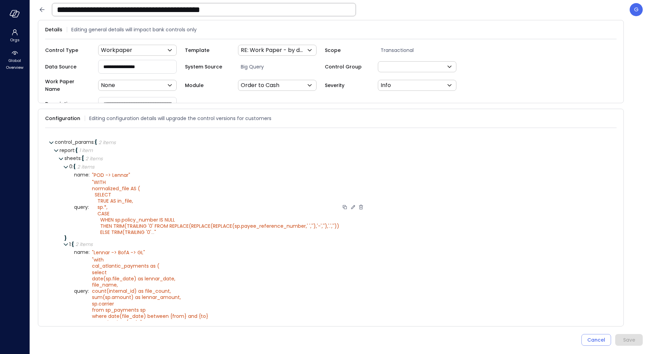
click at [350, 204] on icon at bounding box center [353, 207] width 6 height 6
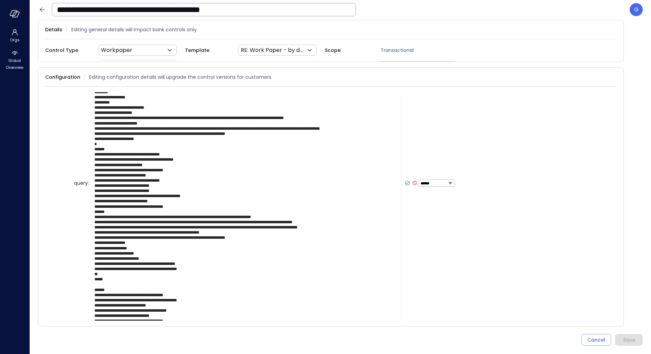
scroll to position [188, 0]
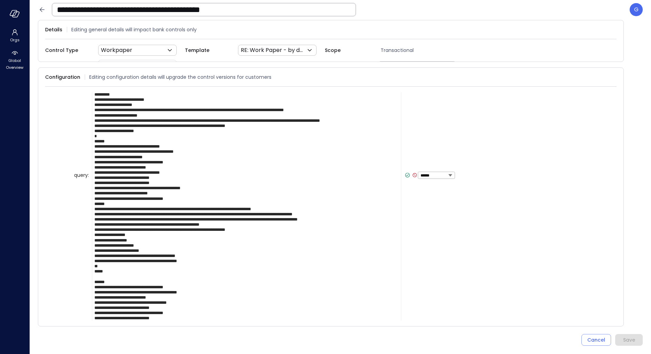
click at [305, 208] on textarea at bounding box center [246, 175] width 309 height 450
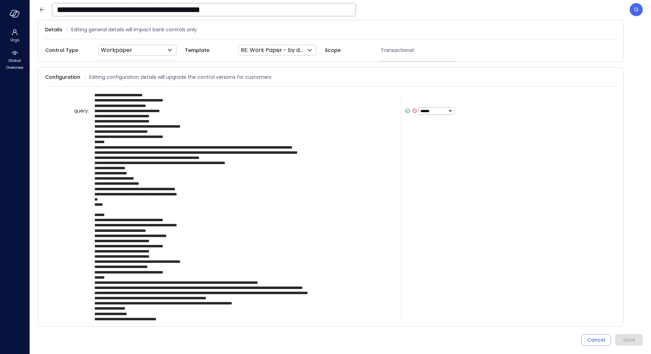
scroll to position [249, 0]
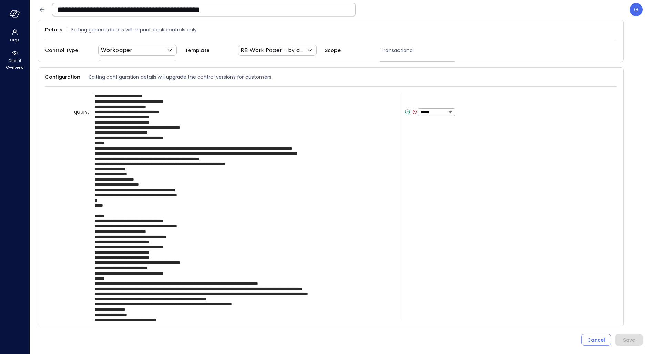
drag, startPoint x: 239, startPoint y: 145, endPoint x: 307, endPoint y: 146, distance: 67.9
click at [307, 146] on textarea at bounding box center [246, 111] width 309 height 445
click at [221, 151] on textarea at bounding box center [246, 111] width 309 height 445
click at [309, 282] on textarea at bounding box center [246, 111] width 309 height 445
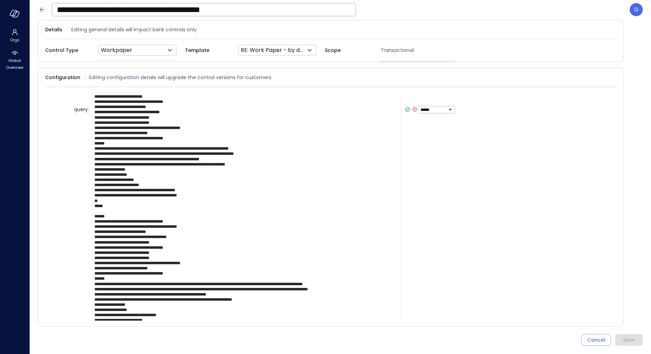
scroll to position [0, 0]
drag, startPoint x: 324, startPoint y: 285, endPoint x: 239, endPoint y: 287, distance: 85.1
click at [239, 287] on textarea at bounding box center [246, 110] width 309 height 440
drag, startPoint x: 233, startPoint y: 291, endPoint x: 316, endPoint y: 292, distance: 83.0
click at [316, 292] on textarea at bounding box center [246, 110] width 309 height 440
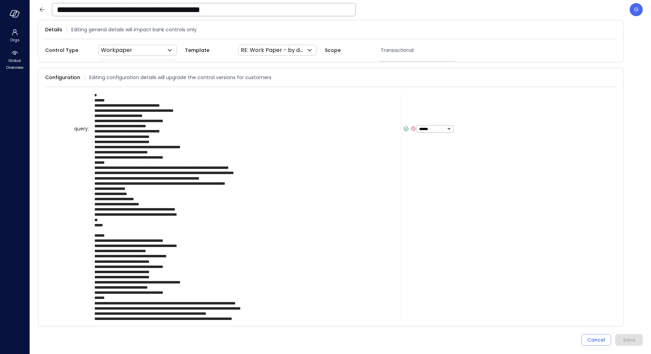
scroll to position [225, 0]
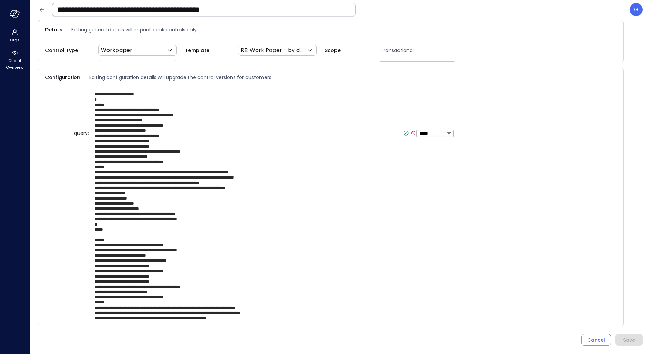
type textarea "**********"
click at [406, 131] on icon at bounding box center [406, 133] width 6 height 6
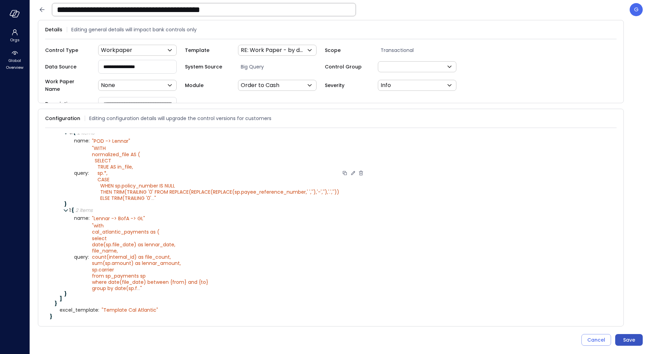
click at [622, 338] on button "Save" at bounding box center [629, 340] width 28 height 12
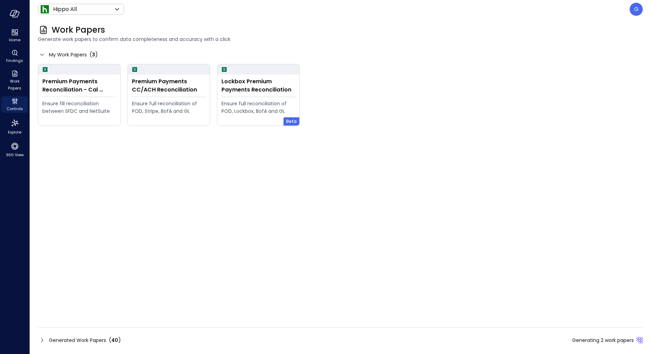
click at [80, 336] on div "Generated Work Papers ( 40 ) Generating 2 work papers" at bounding box center [340, 340] width 605 height 11
click at [408, 345] on div "Generated Work Papers ( 40 ) Generating 2 work papers" at bounding box center [340, 340] width 605 height 11
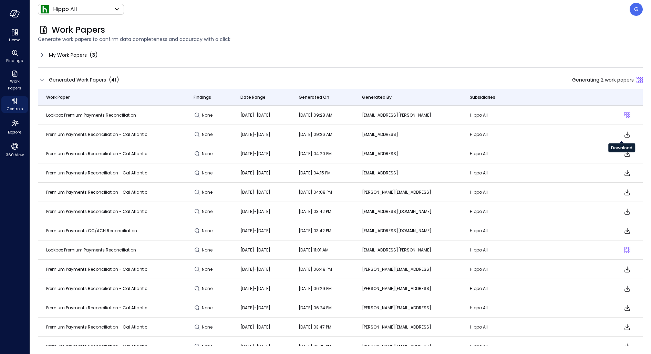
click at [624, 133] on icon "Download" at bounding box center [627, 135] width 8 height 8
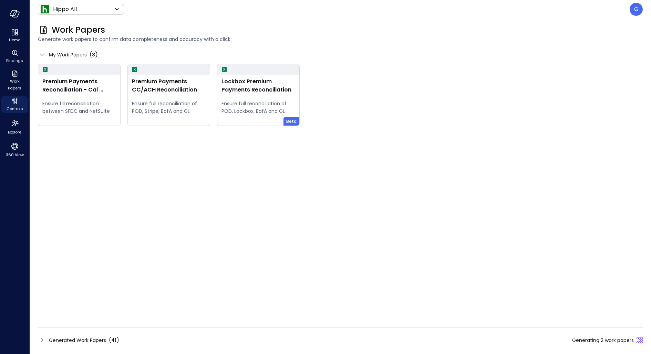
click at [91, 339] on span "Generated Work Papers" at bounding box center [77, 341] width 57 height 8
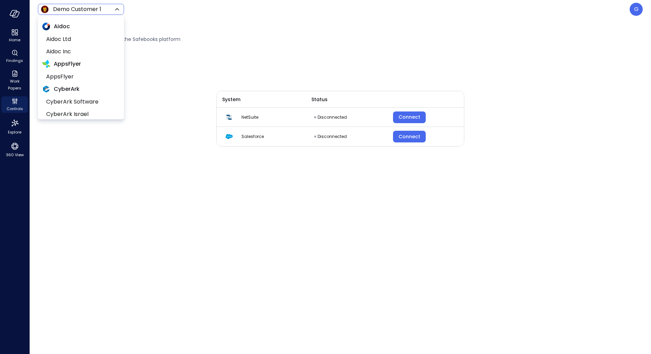
click at [111, 9] on body "Home Findings Work Papers Controls Explore 360 View Demo Customer 1 ***** ​ G I…" at bounding box center [325, 177] width 651 height 354
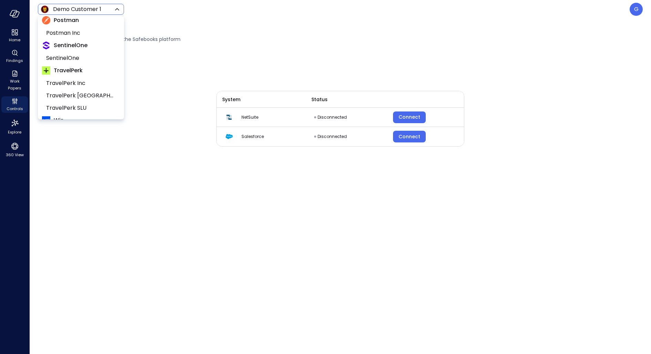
scroll to position [199, 0]
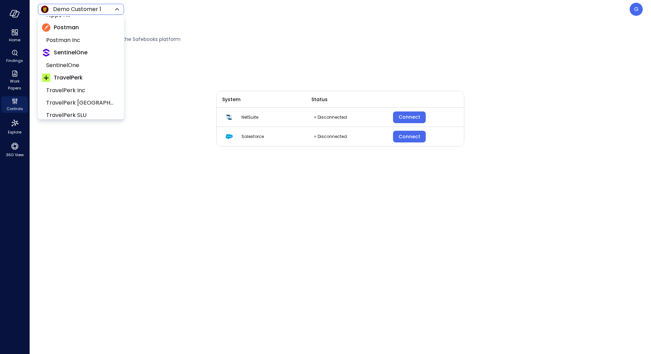
click at [76, 57] on span "SentinelOne" at bounding box center [81, 53] width 78 height 12
click at [72, 61] on span "SentinelOne" at bounding box center [80, 65] width 68 height 8
type input "*******"
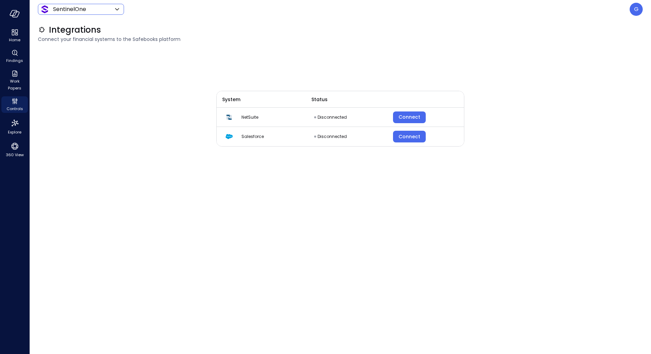
click at [71, 12] on body "Home Findings Work Papers Controls Explore 360 View SentinelOne ******* ​ G Int…" at bounding box center [325, 177] width 651 height 354
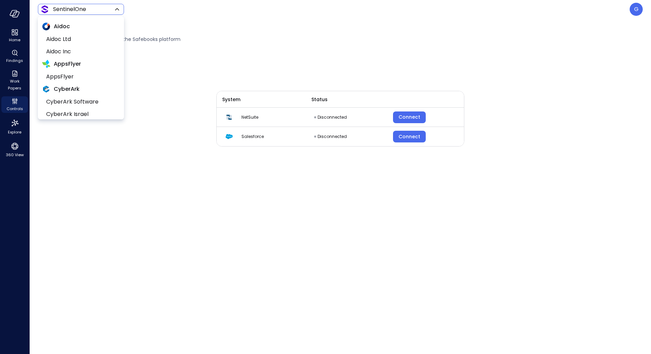
click at [219, 39] on div at bounding box center [325, 177] width 651 height 354
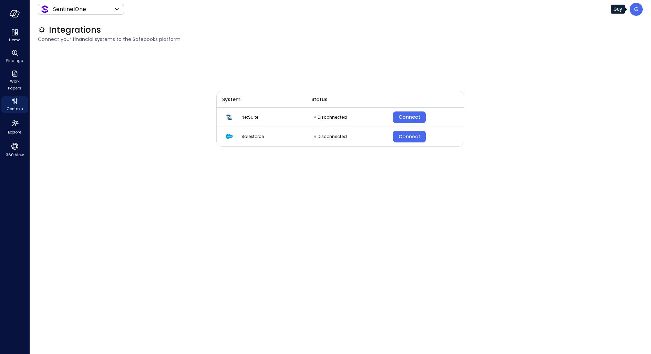
click at [632, 11] on div "G" at bounding box center [636, 9] width 13 height 13
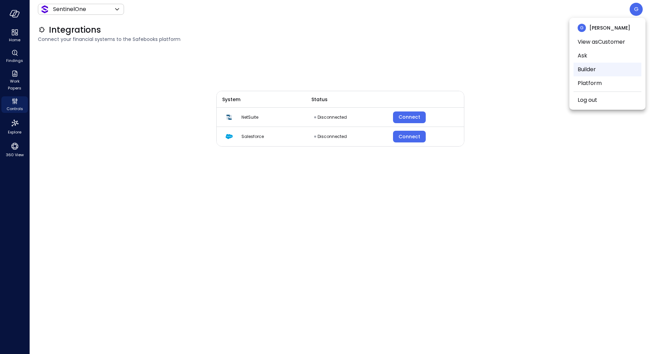
click at [595, 67] on li "Builder" at bounding box center [608, 70] width 68 height 14
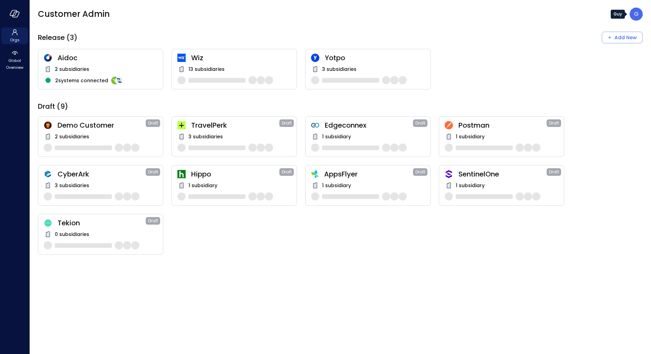
click at [635, 12] on p "G" at bounding box center [636, 14] width 4 height 8
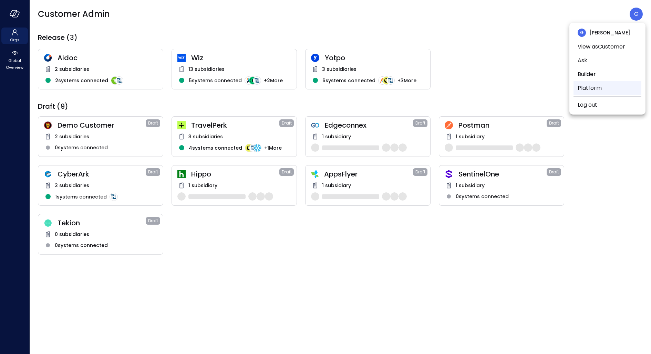
click at [596, 88] on li "Platform" at bounding box center [608, 88] width 68 height 14
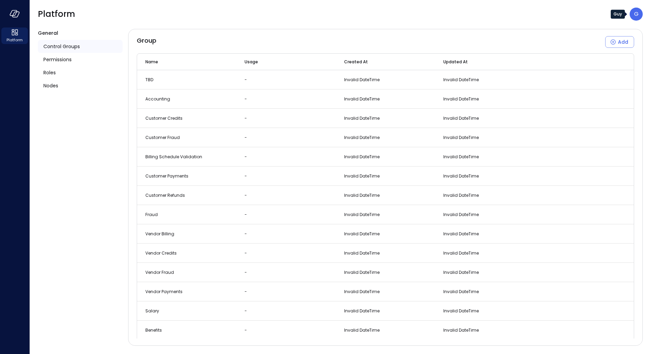
click at [638, 15] on div "G" at bounding box center [636, 14] width 13 height 13
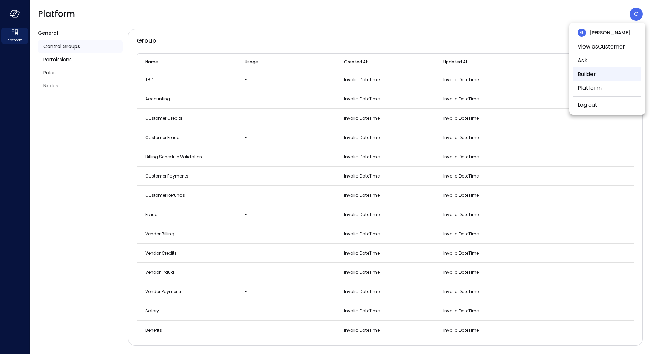
click at [591, 70] on li "Builder" at bounding box center [608, 75] width 68 height 14
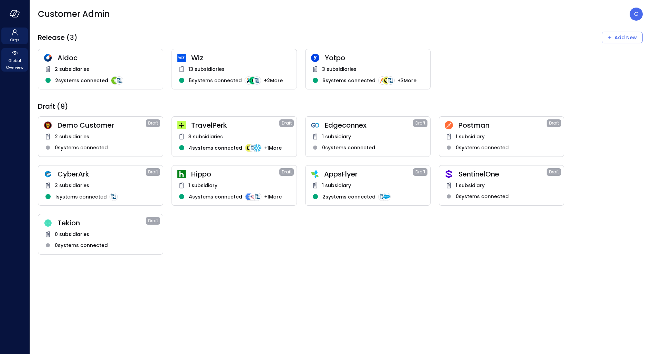
click at [13, 58] on span "Global Overview" at bounding box center [14, 64] width 21 height 14
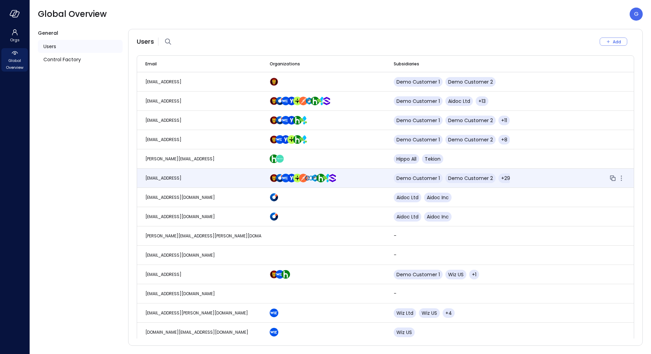
click at [217, 174] on td "[EMAIL_ADDRESS]" at bounding box center [199, 178] width 124 height 19
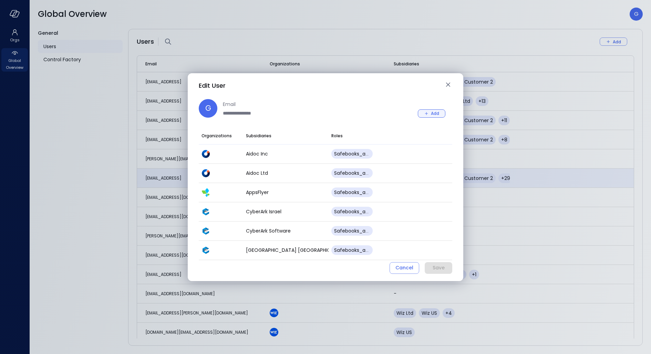
click at [430, 111] on button "Add" at bounding box center [432, 114] width 28 height 8
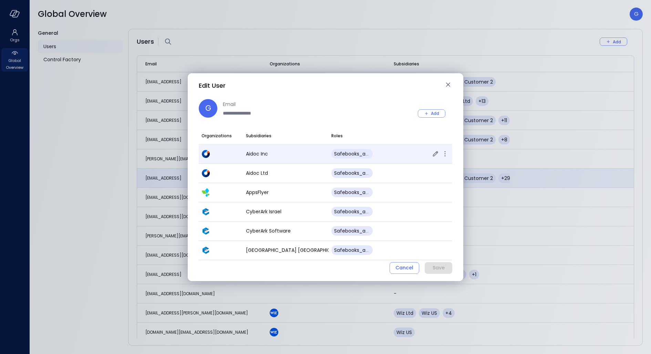
scroll to position [500, 0]
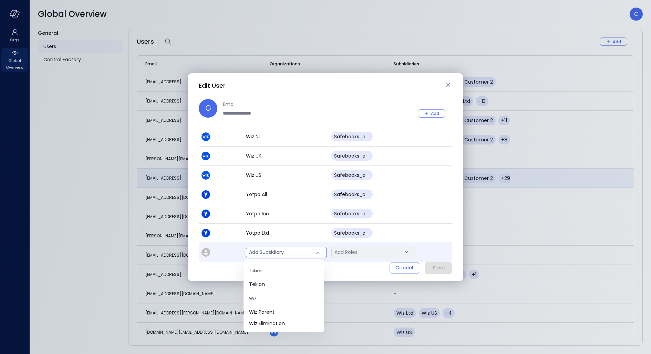
click at [292, 254] on body "Orgs Global Overview Global Overview G General Users Control Factory Users Add …" at bounding box center [325, 177] width 651 height 354
click at [276, 282] on span "Tekion" at bounding box center [284, 284] width 70 height 7
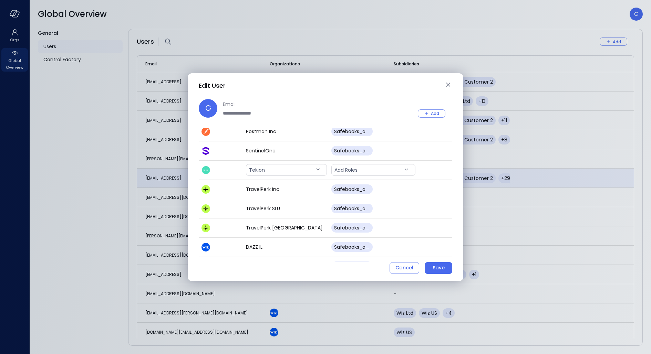
scroll to position [214, 0]
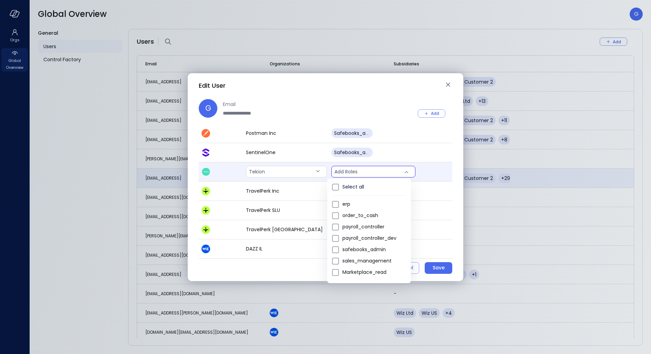
click at [351, 170] on body "Orgs Global Overview Global Overview G General Users Control Factory Users Add …" at bounding box center [325, 177] width 651 height 354
click at [344, 246] on li "safebooks_admin" at bounding box center [369, 249] width 84 height 11
type input "*"
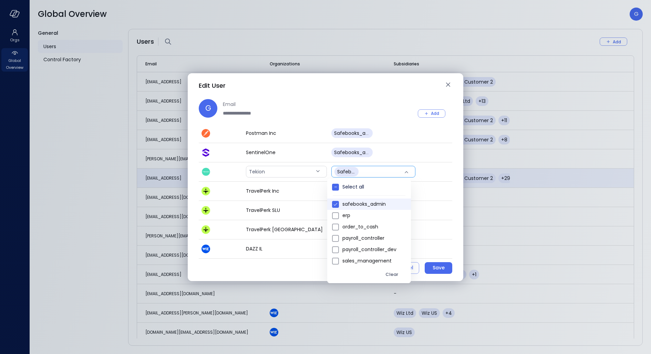
click at [368, 99] on div at bounding box center [325, 177] width 651 height 354
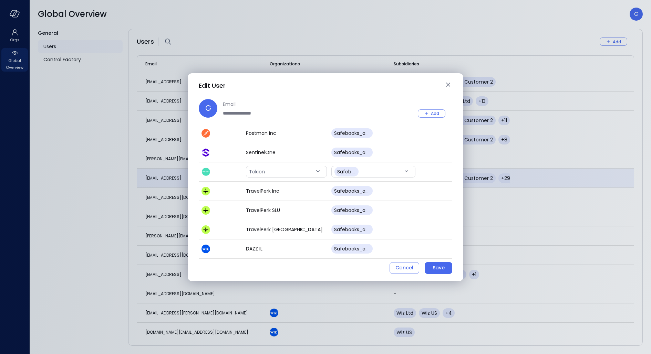
click at [369, 98] on div at bounding box center [326, 97] width 254 height 6
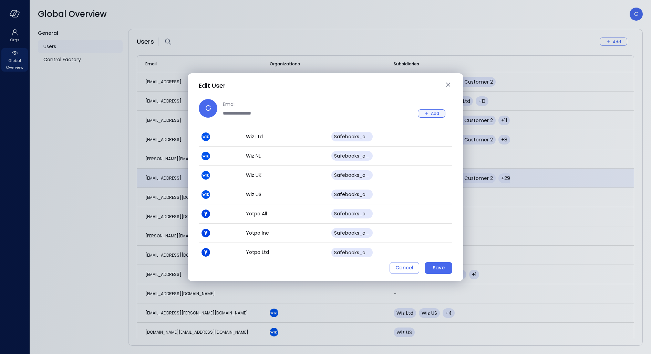
click at [423, 111] on icon "button" at bounding box center [426, 114] width 6 height 6
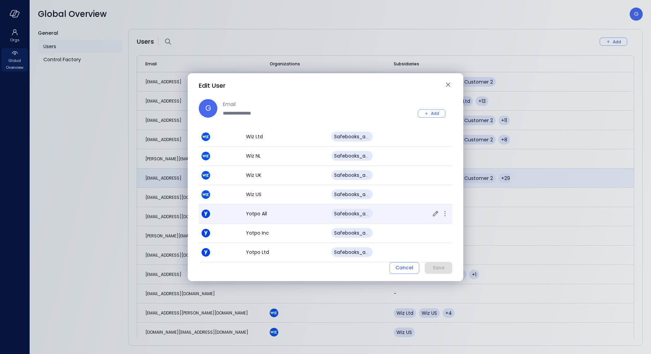
scroll to position [518, 0]
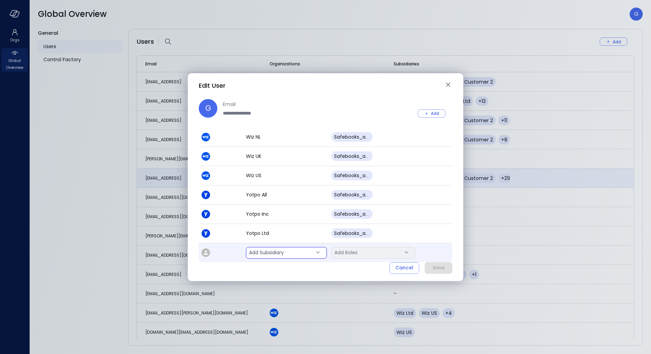
click at [272, 248] on body "Orgs Global Overview Global Overview G General Users Control Factory Users Add …" at bounding box center [325, 177] width 651 height 354
click at [382, 256] on div at bounding box center [325, 177] width 651 height 354
click at [205, 251] on icon at bounding box center [206, 253] width 4 height 4
click at [286, 255] on body "Orgs Global Overview Global Overview G General Users Control Factory Users Add …" at bounding box center [325, 177] width 651 height 354
click at [425, 257] on div at bounding box center [325, 177] width 651 height 354
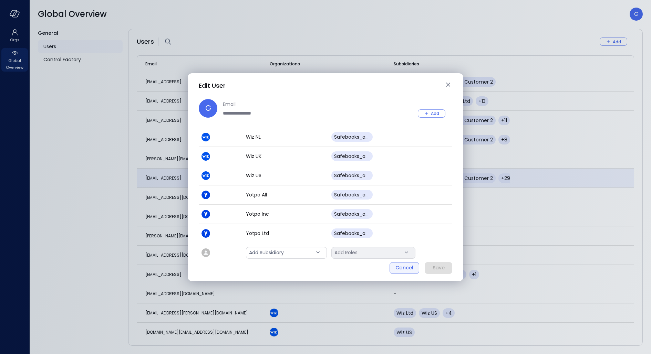
click at [411, 267] on div "Cancel" at bounding box center [404, 268] width 18 height 9
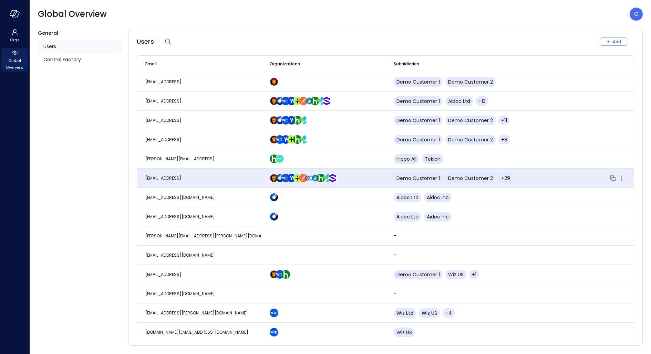
click at [359, 178] on div at bounding box center [324, 178] width 108 height 9
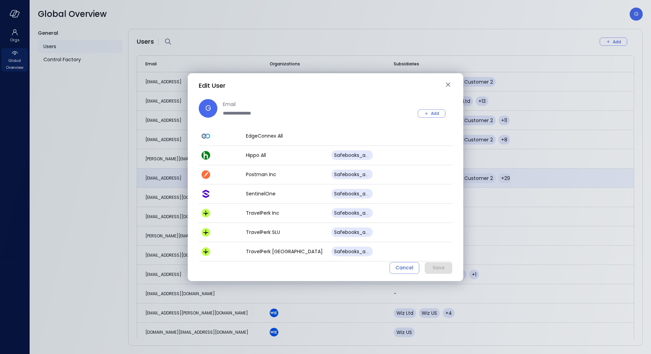
scroll to position [164, 0]
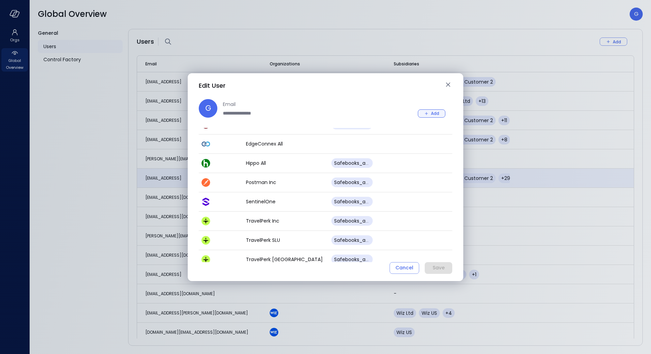
click at [425, 115] on icon "button" at bounding box center [426, 114] width 6 height 6
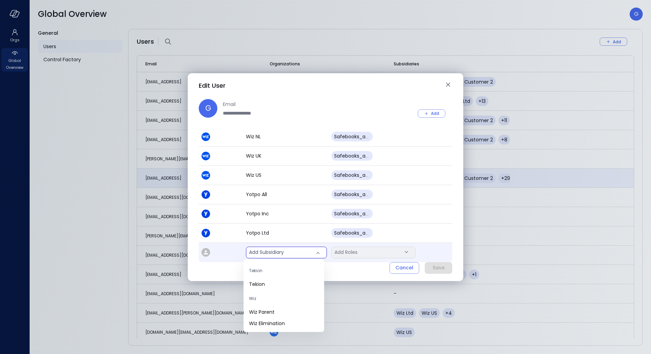
click at [289, 255] on body "Orgs Global Overview Global Overview G General Users Control Factory Users Add …" at bounding box center [325, 177] width 651 height 354
click at [279, 281] on span "Tekion" at bounding box center [284, 284] width 70 height 7
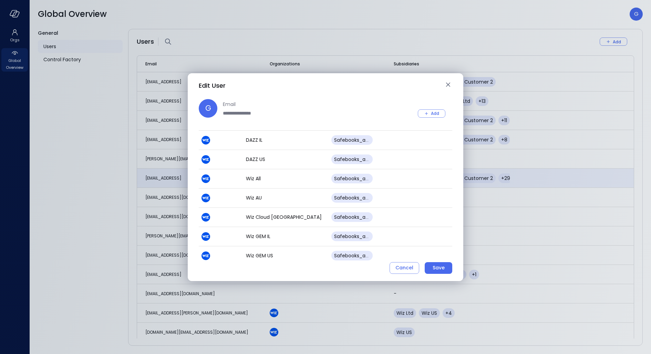
scroll to position [158, 0]
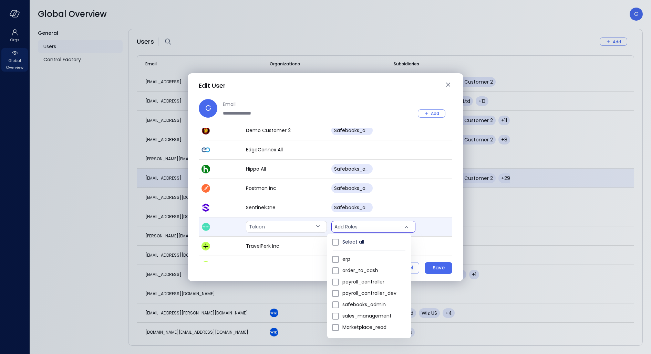
click at [360, 224] on body "Orgs Global Overview Global Overview G General Users Control Factory Users Add …" at bounding box center [325, 177] width 651 height 354
click at [357, 303] on span "safebooks_admin" at bounding box center [373, 304] width 63 height 7
type input "*"
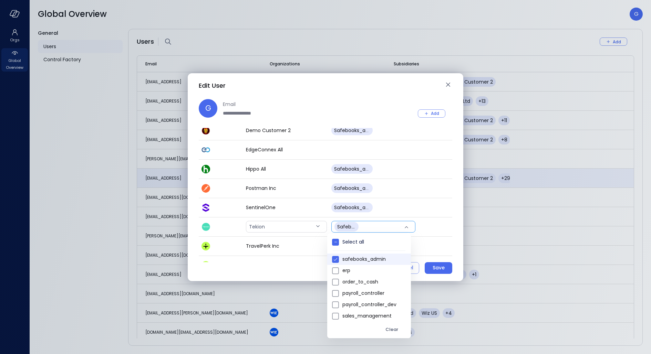
click at [294, 269] on div at bounding box center [325, 177] width 651 height 354
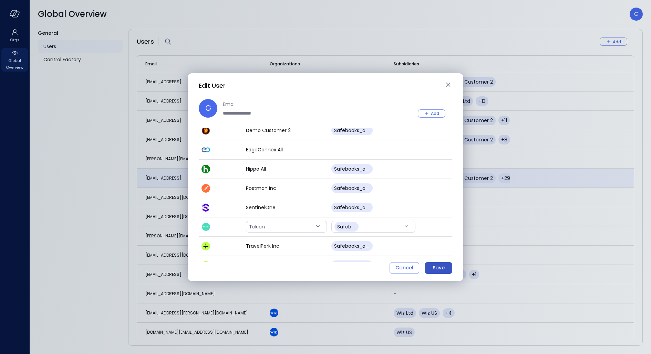
click at [436, 265] on div "Save" at bounding box center [439, 268] width 12 height 9
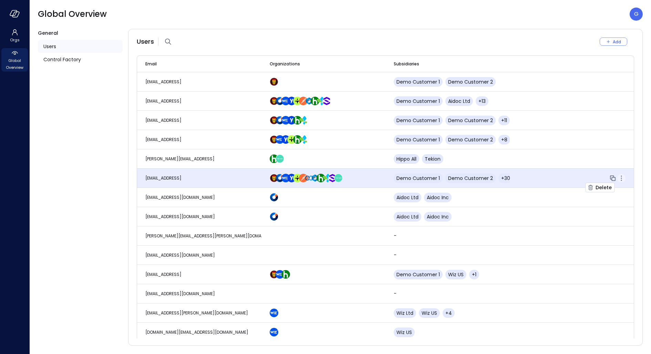
click at [621, 176] on icon "button" at bounding box center [621, 176] width 1 height 1
click at [204, 174] on td "[EMAIL_ADDRESS]" at bounding box center [199, 178] width 124 height 19
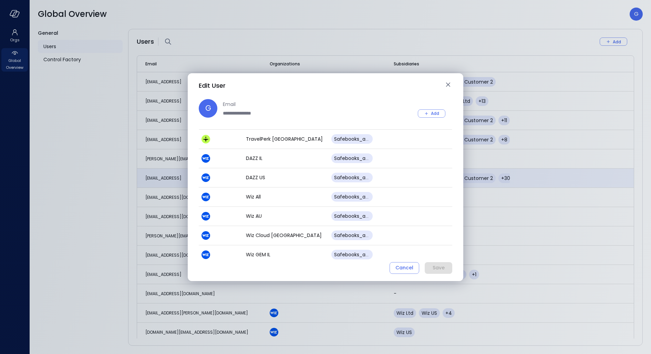
scroll to position [130, 0]
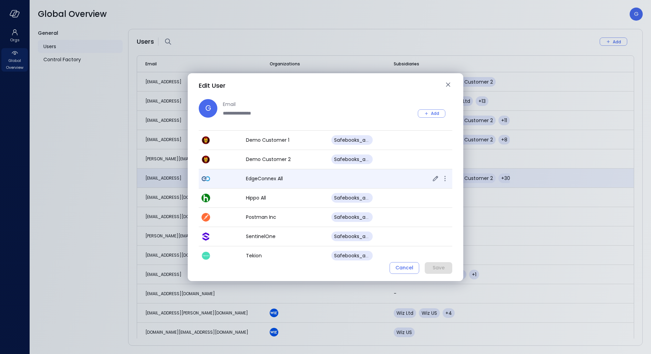
click at [431, 176] on icon "button" at bounding box center [435, 179] width 8 height 8
click at [349, 176] on body "Orgs Global Overview Global Overview G General Users Control Factory Users Add …" at bounding box center [325, 177] width 651 height 354
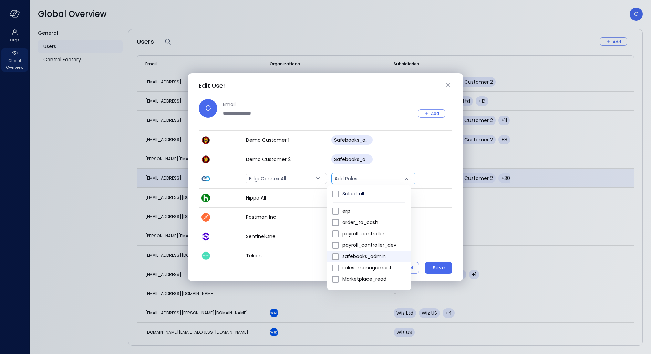
click at [357, 258] on span "safebooks_admin" at bounding box center [373, 256] width 63 height 7
type input "*"
click at [353, 101] on div at bounding box center [325, 177] width 651 height 354
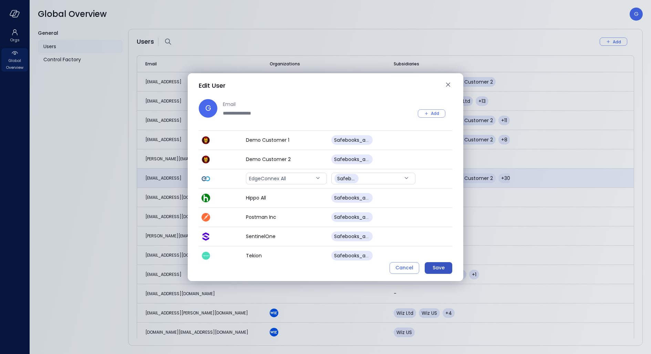
click at [431, 266] on button "Save" at bounding box center [439, 269] width 28 height 12
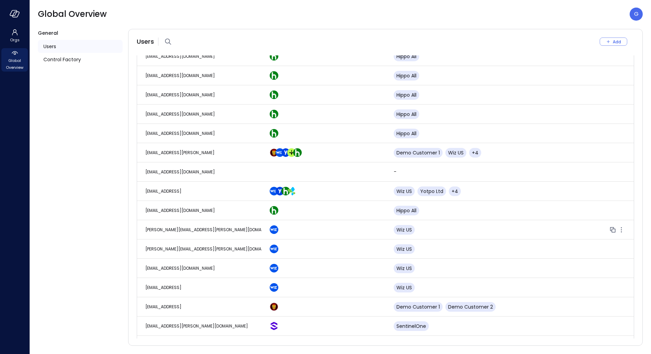
scroll to position [1357, 0]
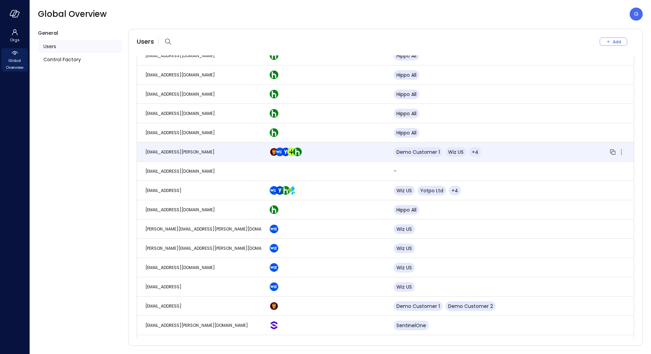
click at [333, 151] on div at bounding box center [324, 152] width 108 height 9
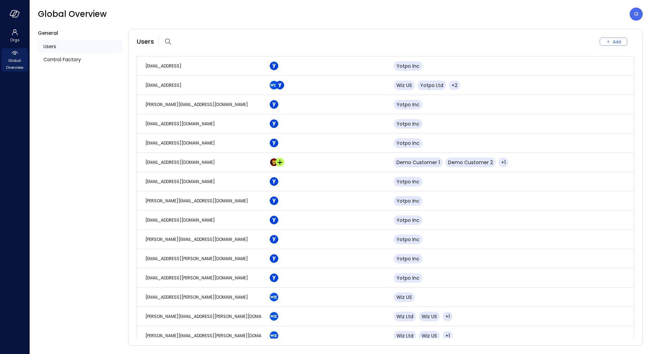
scroll to position [0, 0]
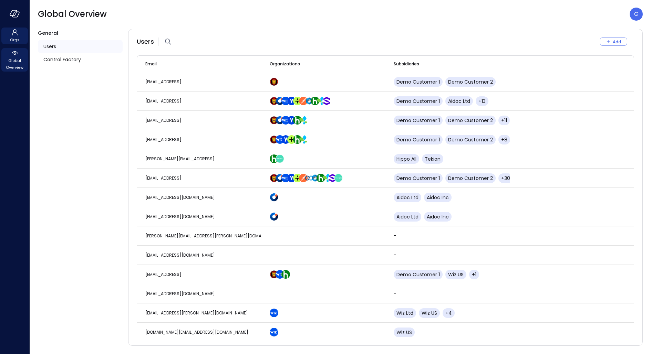
click at [13, 31] on icon at bounding box center [15, 32] width 8 height 8
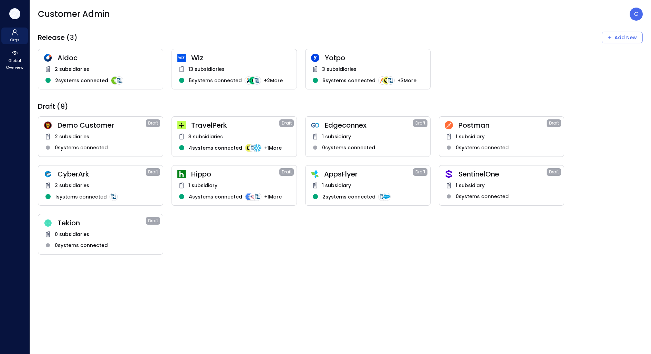
click at [13, 17] on icon "button" at bounding box center [15, 14] width 7 height 5
